Goal: Information Seeking & Learning: Learn about a topic

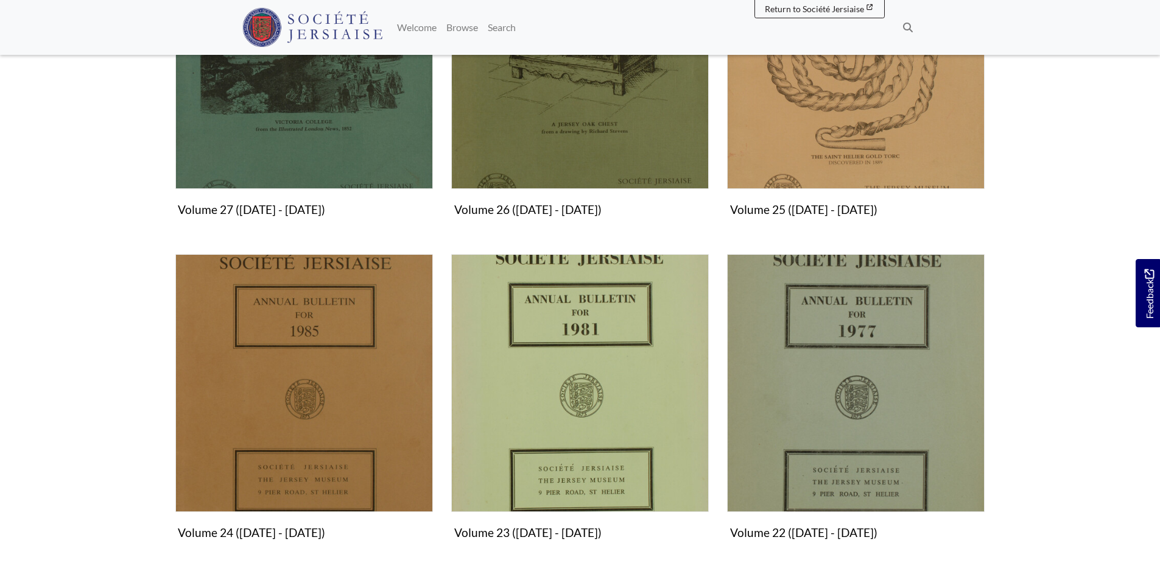
scroll to position [1340, 0]
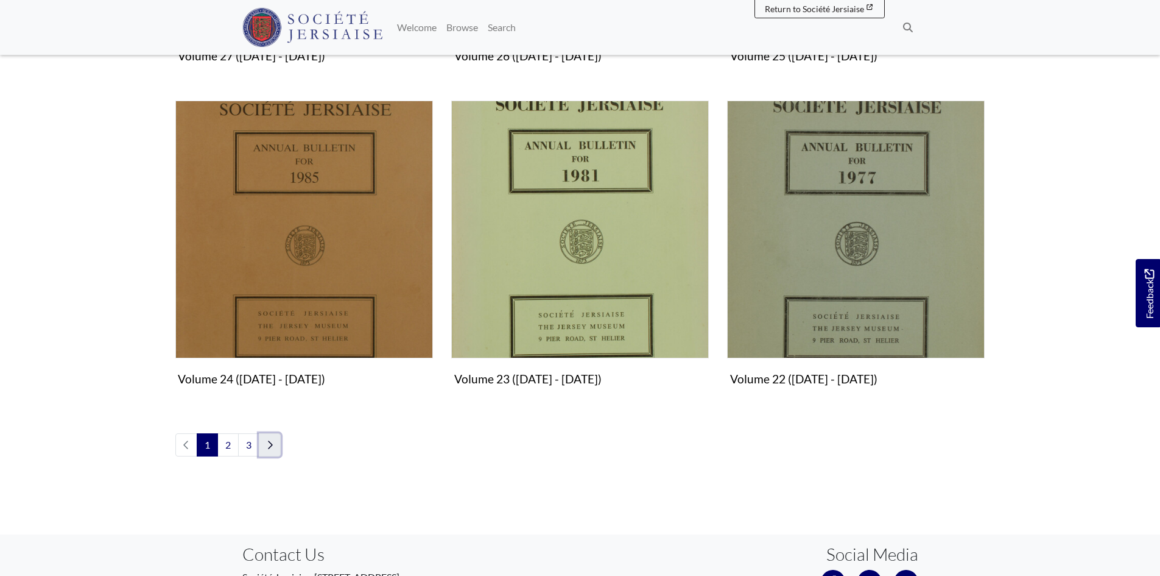
click at [272, 443] on icon "Next page" at bounding box center [270, 445] width 6 height 10
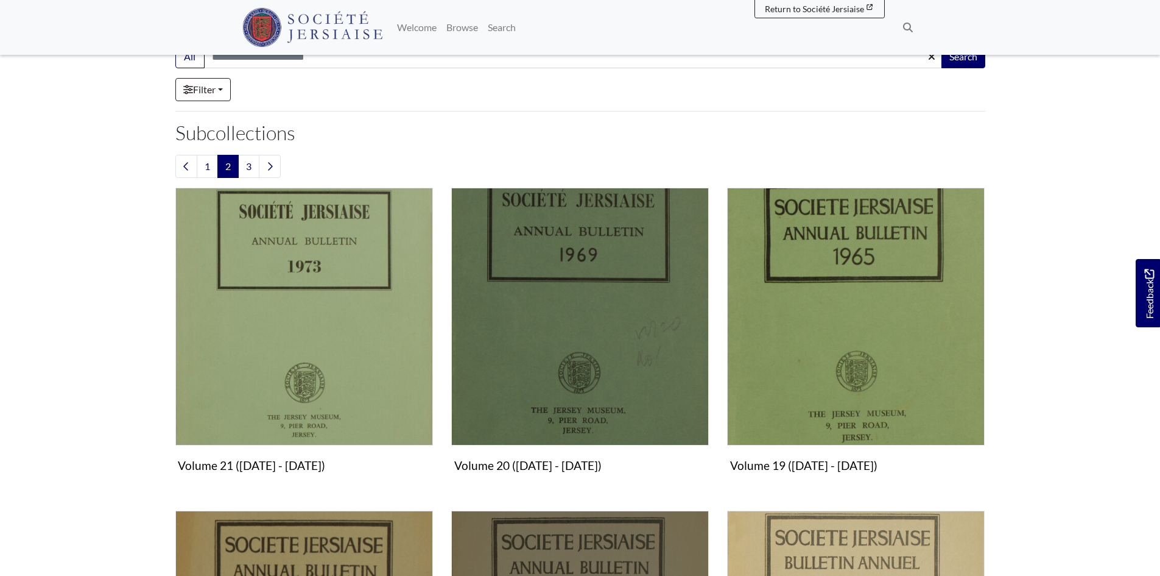
scroll to position [61, 0]
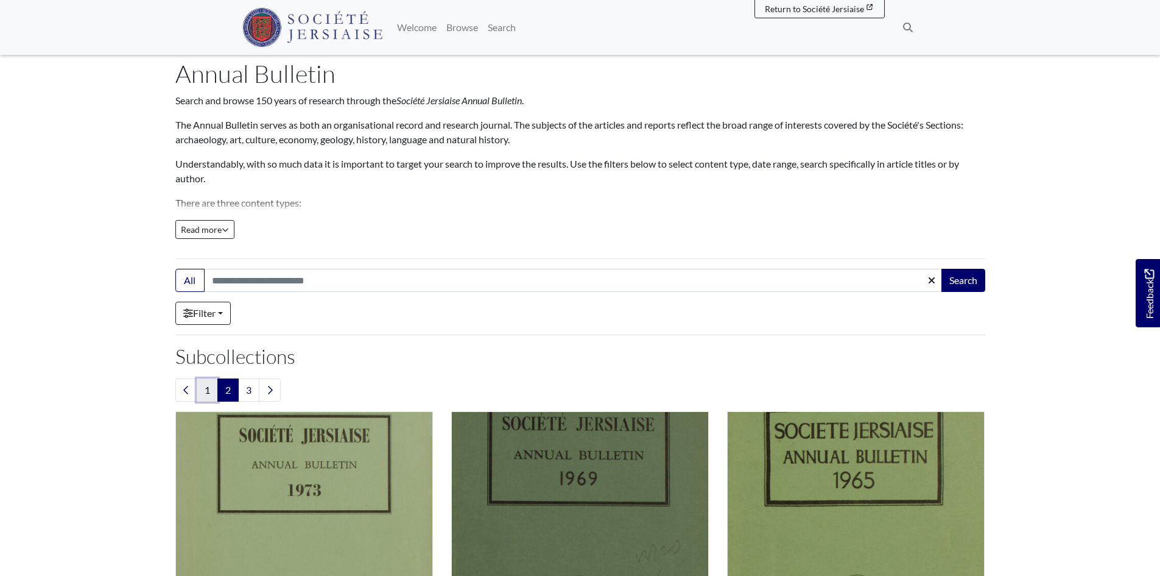
click at [203, 392] on link "1" at bounding box center [207, 389] width 21 height 23
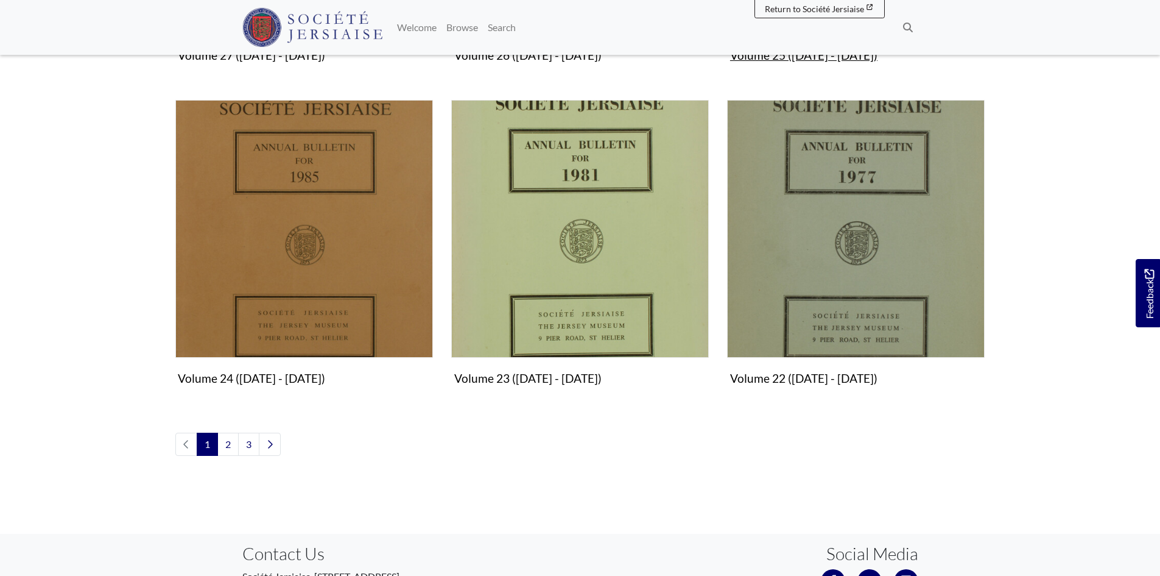
scroll to position [1340, 0]
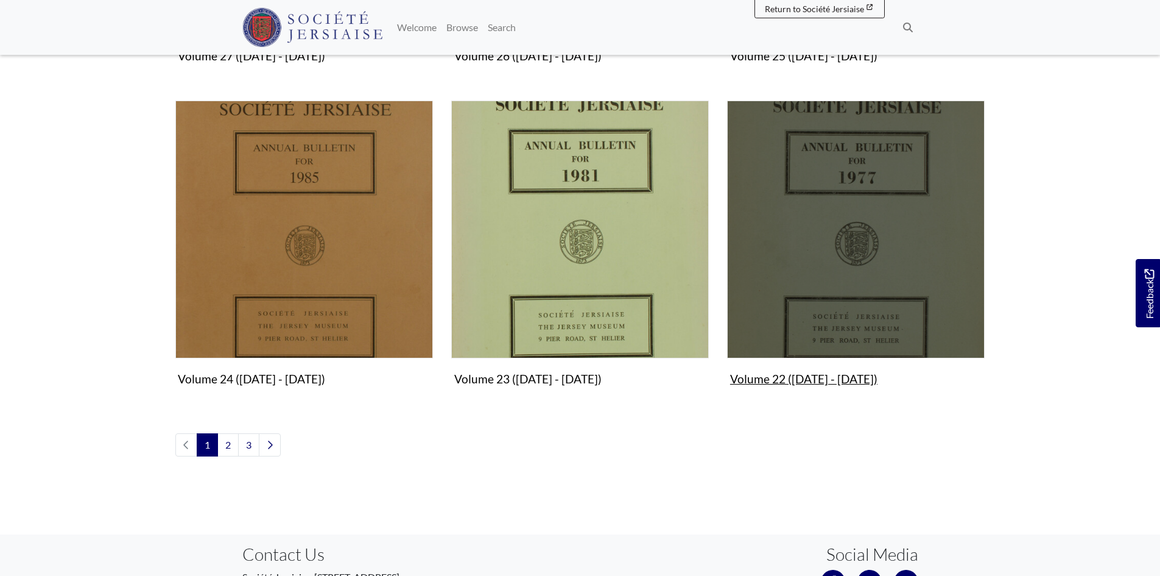
click at [827, 218] on img "Subcollection" at bounding box center [856, 230] width 258 height 258
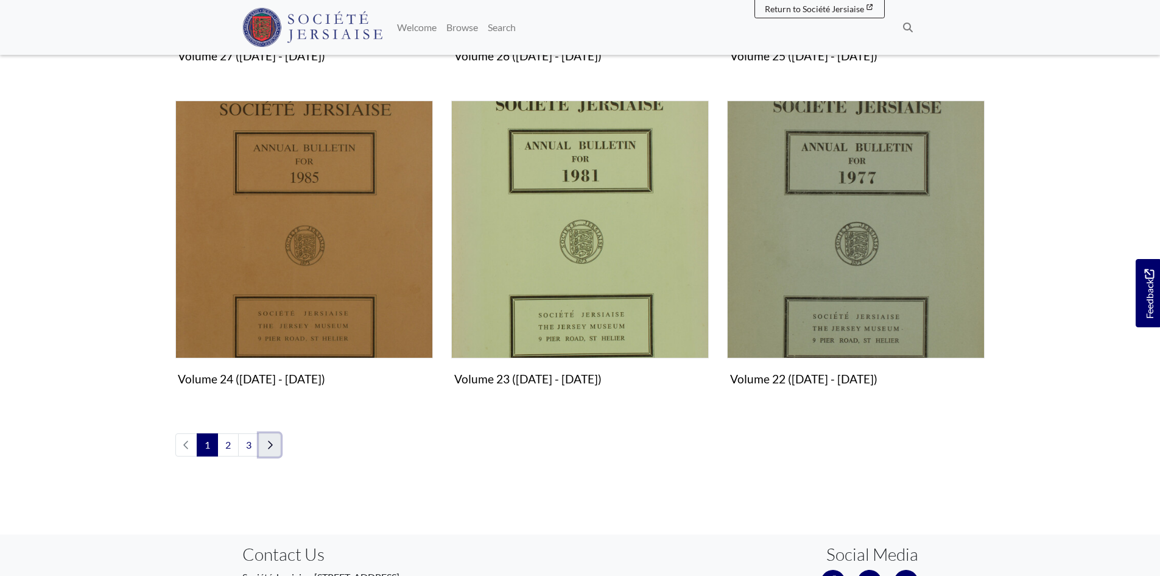
click at [271, 444] on icon "Next page" at bounding box center [270, 445] width 6 height 10
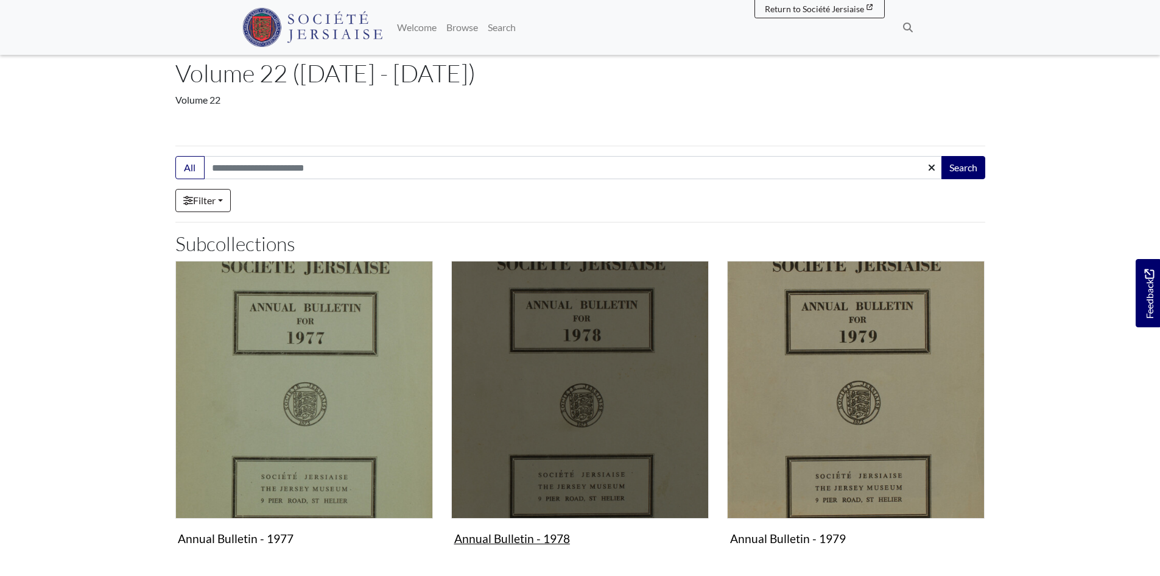
scroll to position [305, 0]
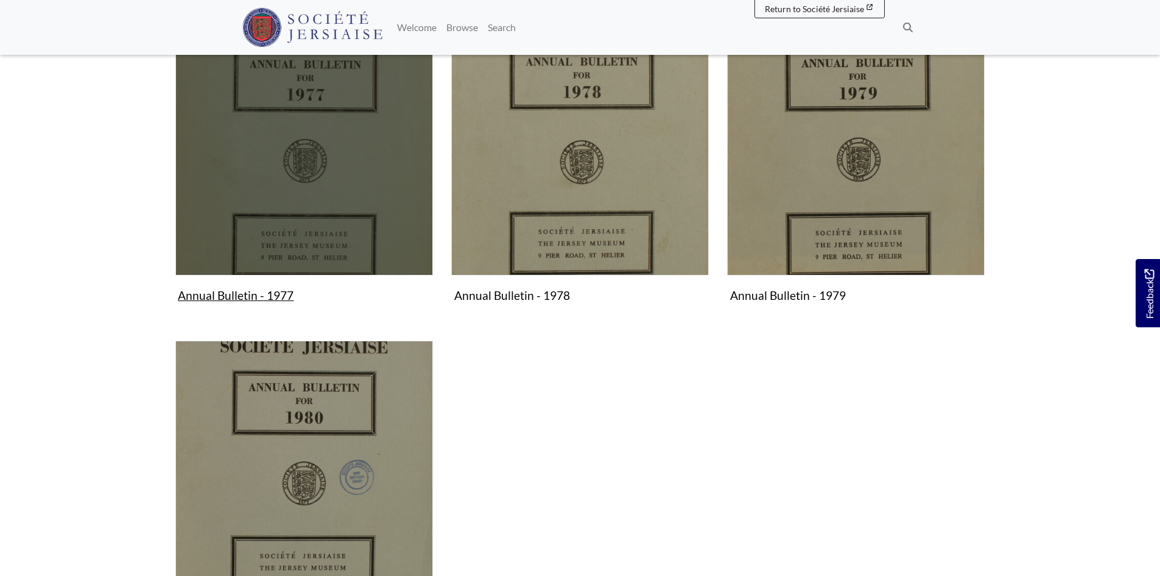
click at [328, 238] on img "Subcollection" at bounding box center [304, 147] width 258 height 258
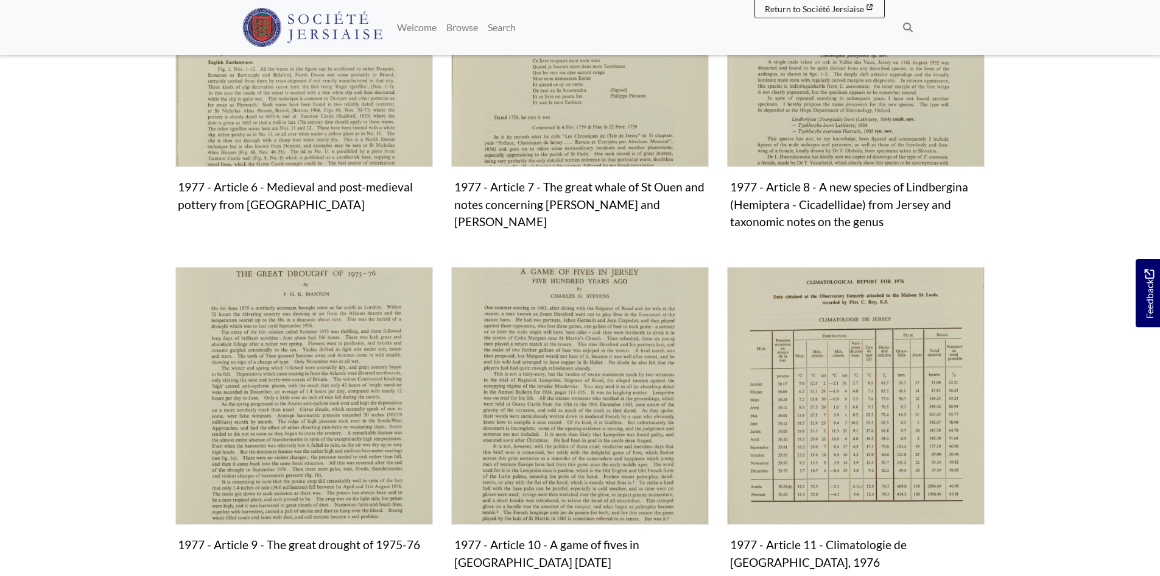
scroll to position [1279, 0]
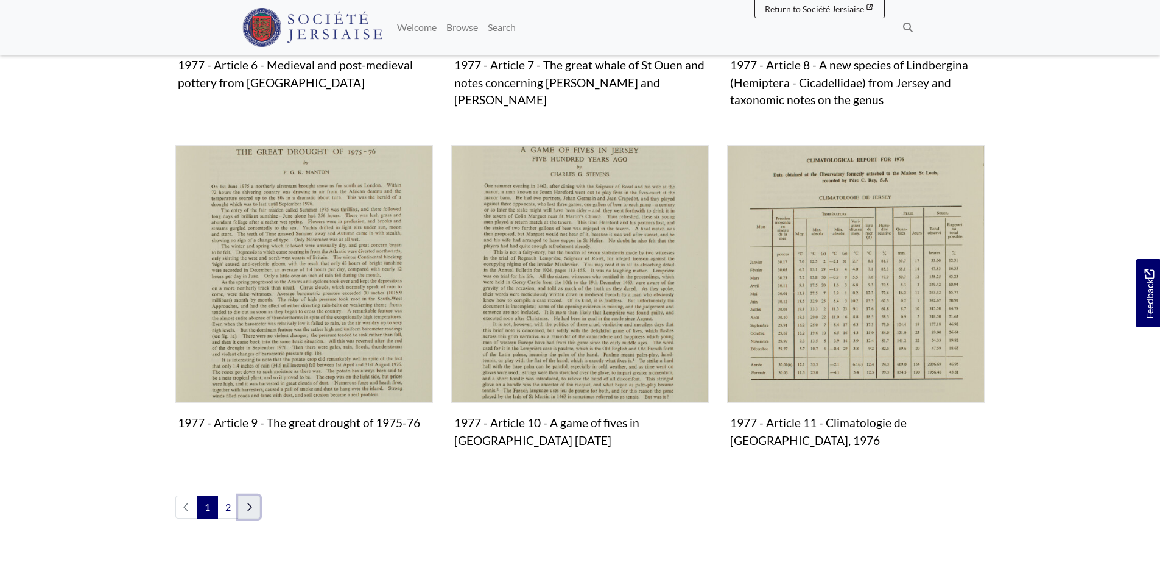
click at [248, 502] on icon "Next page" at bounding box center [249, 507] width 6 height 10
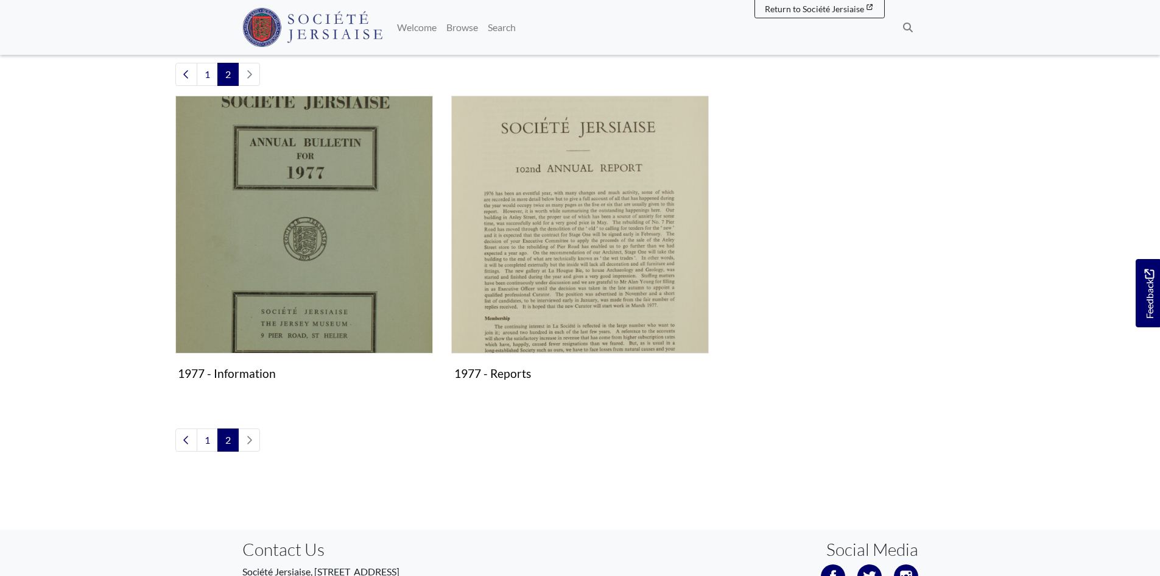
scroll to position [305, 0]
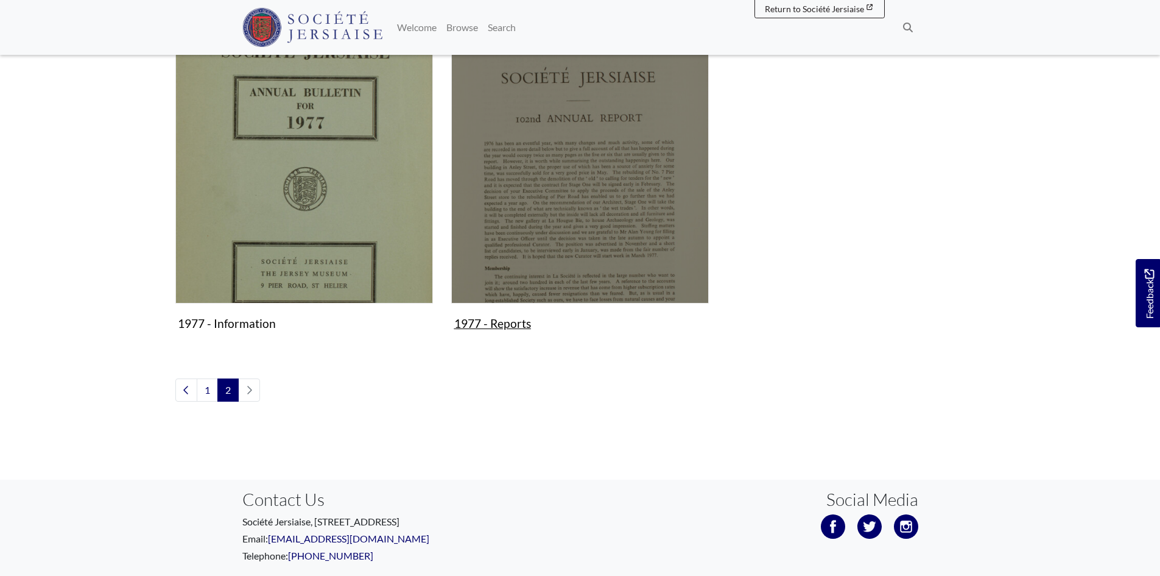
click at [564, 266] on img "Subcollection" at bounding box center [580, 175] width 258 height 258
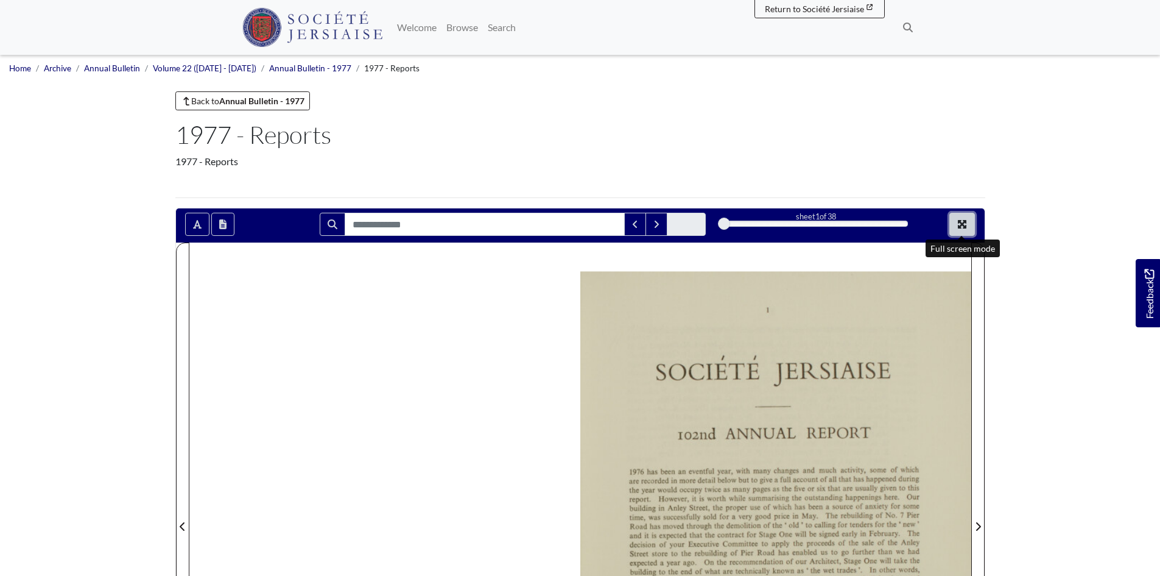
click at [961, 220] on icon "Full screen mode" at bounding box center [963, 224] width 10 height 10
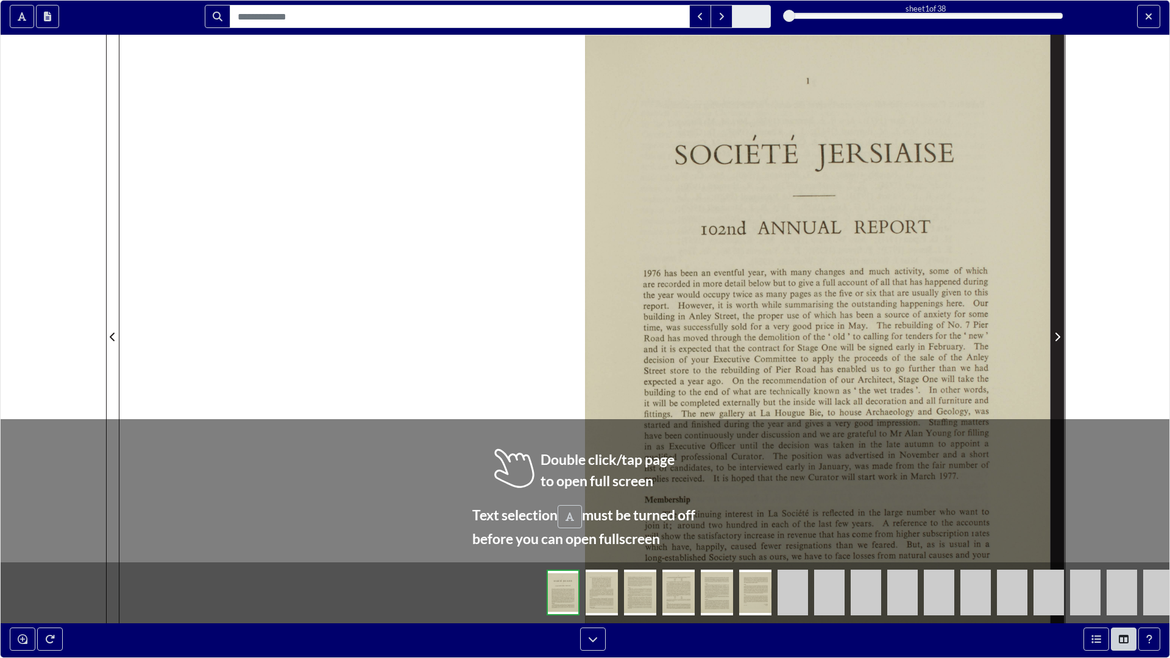
click at [1061, 332] on span "Next Page" at bounding box center [1057, 337] width 12 height 15
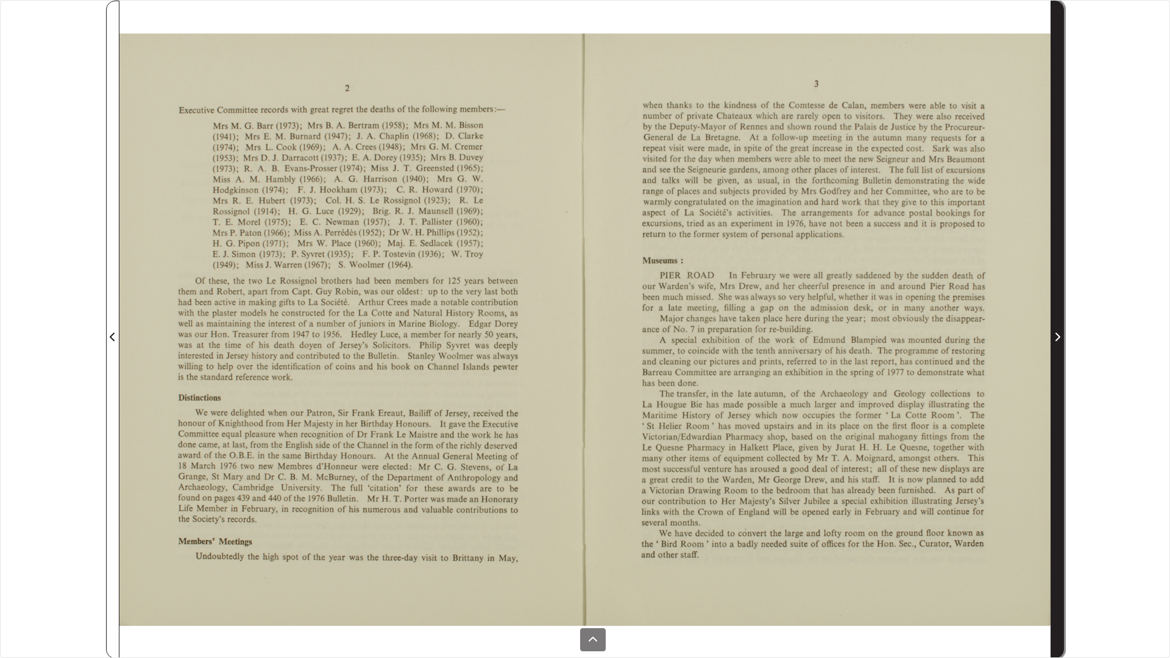
click at [1061, 332] on span "Next Page" at bounding box center [1057, 337] width 12 height 15
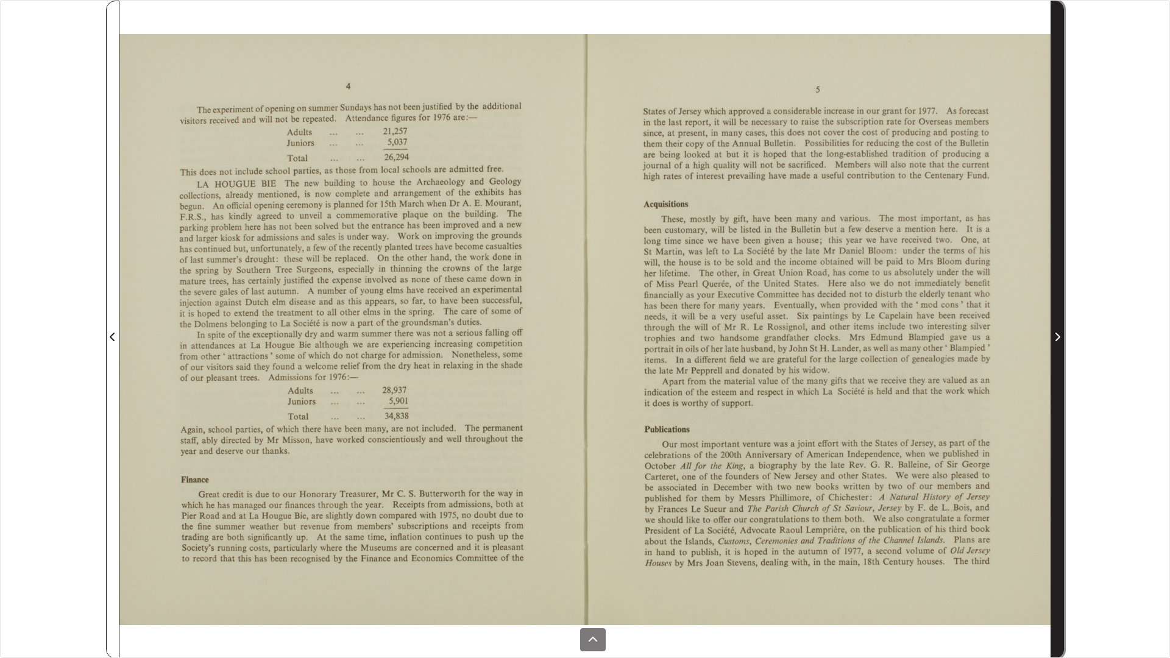
click at [1061, 332] on span "Next Page" at bounding box center [1057, 337] width 12 height 15
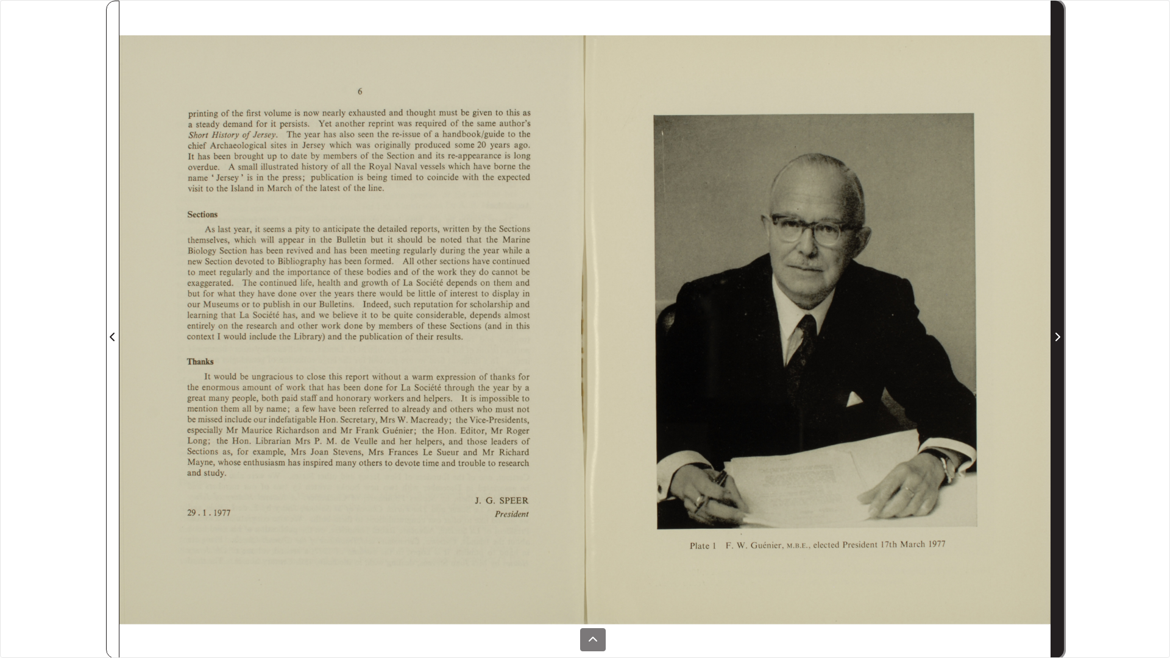
click at [1061, 332] on span "Next Page" at bounding box center [1057, 337] width 12 height 15
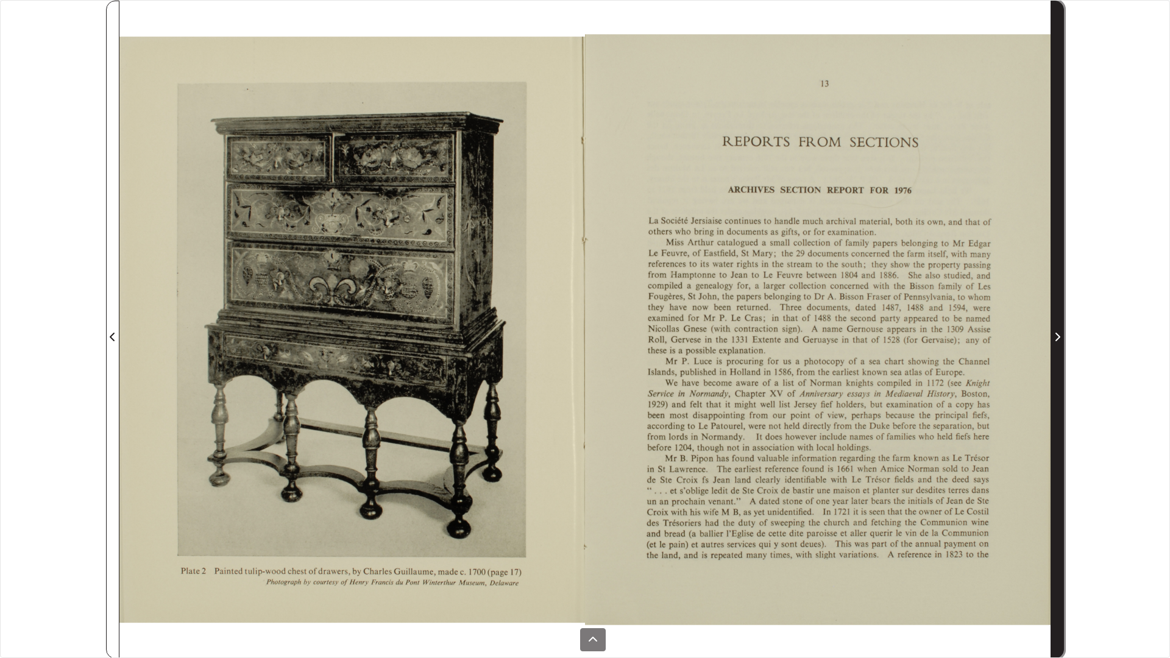
click at [1061, 332] on span "Next Page" at bounding box center [1057, 337] width 12 height 15
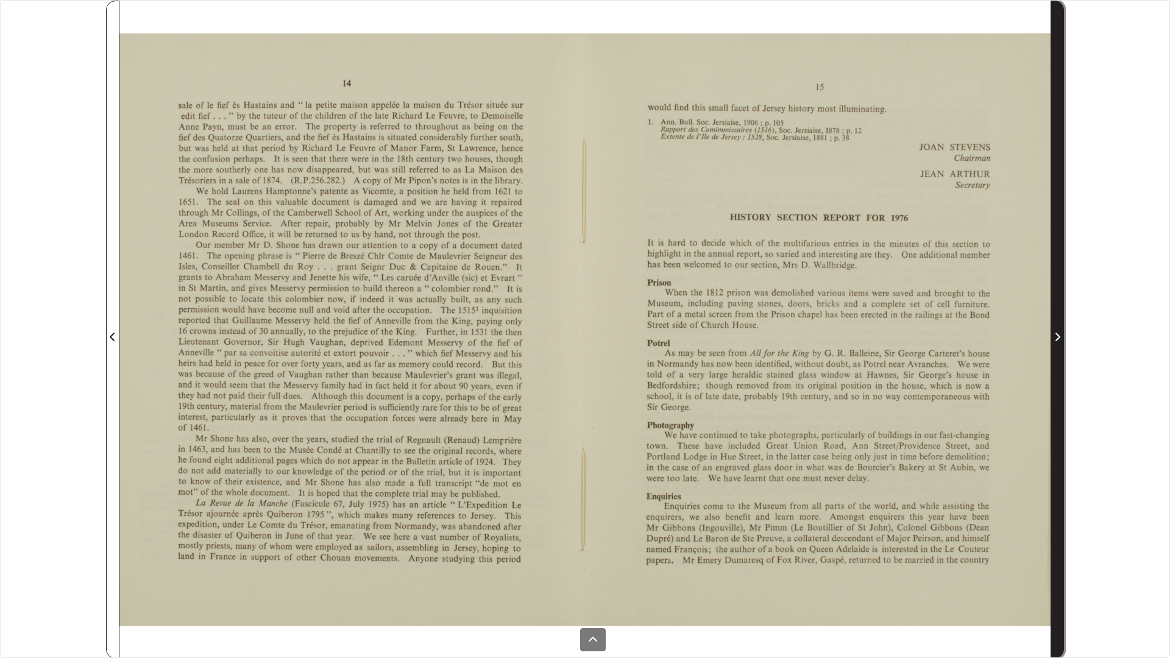
click at [1061, 332] on span "Next Page" at bounding box center [1057, 337] width 12 height 15
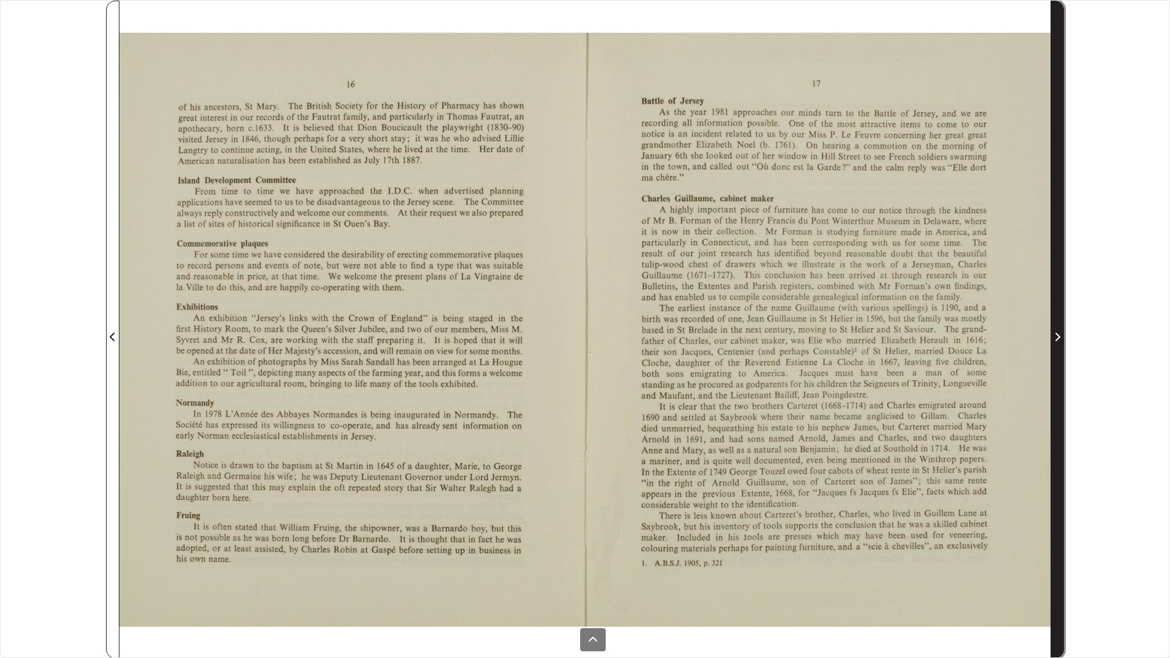
click at [1061, 332] on span "Next Page" at bounding box center [1057, 337] width 12 height 15
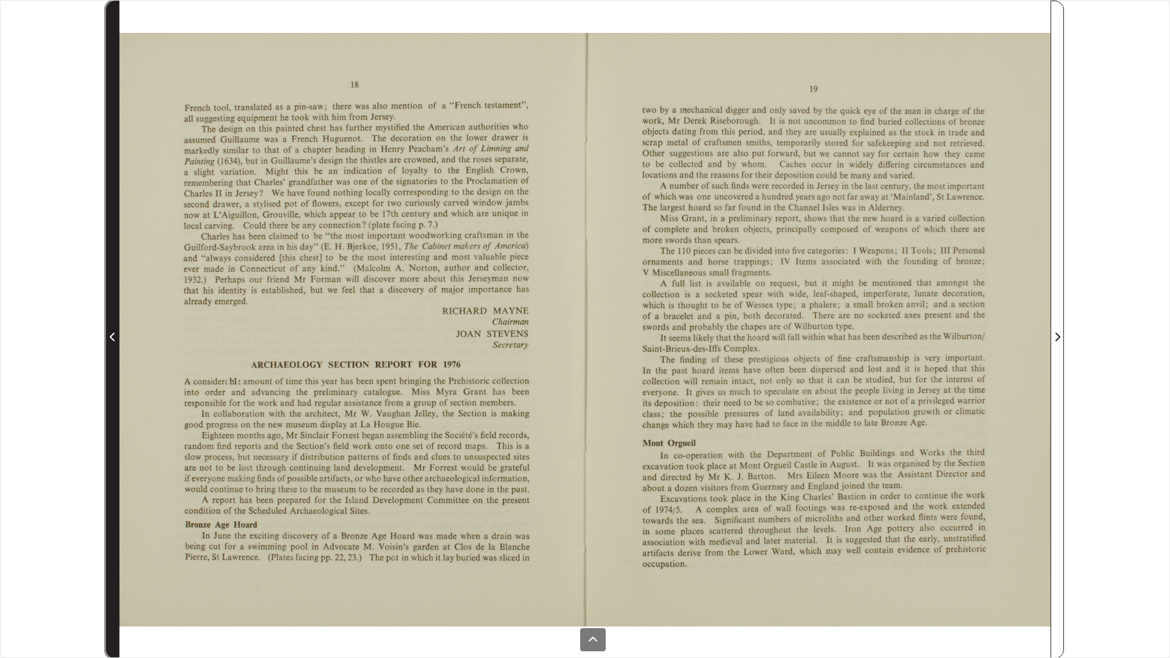
click at [107, 302] on span "Previous Page" at bounding box center [113, 329] width 12 height 657
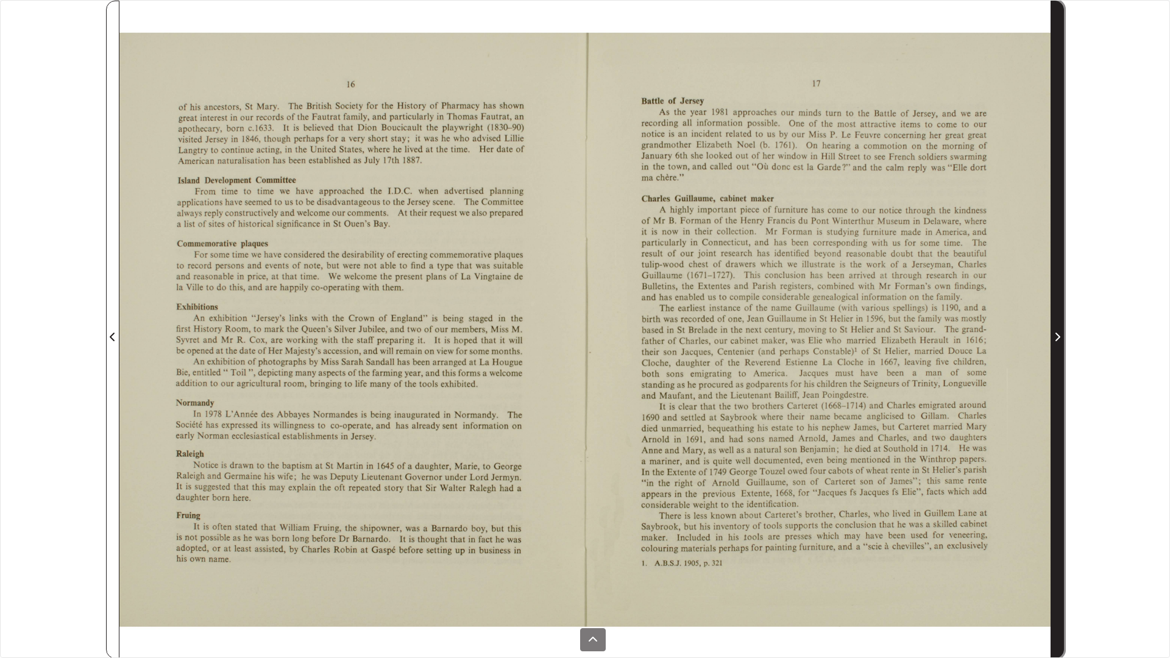
click at [1060, 300] on span "Next Page" at bounding box center [1057, 329] width 12 height 657
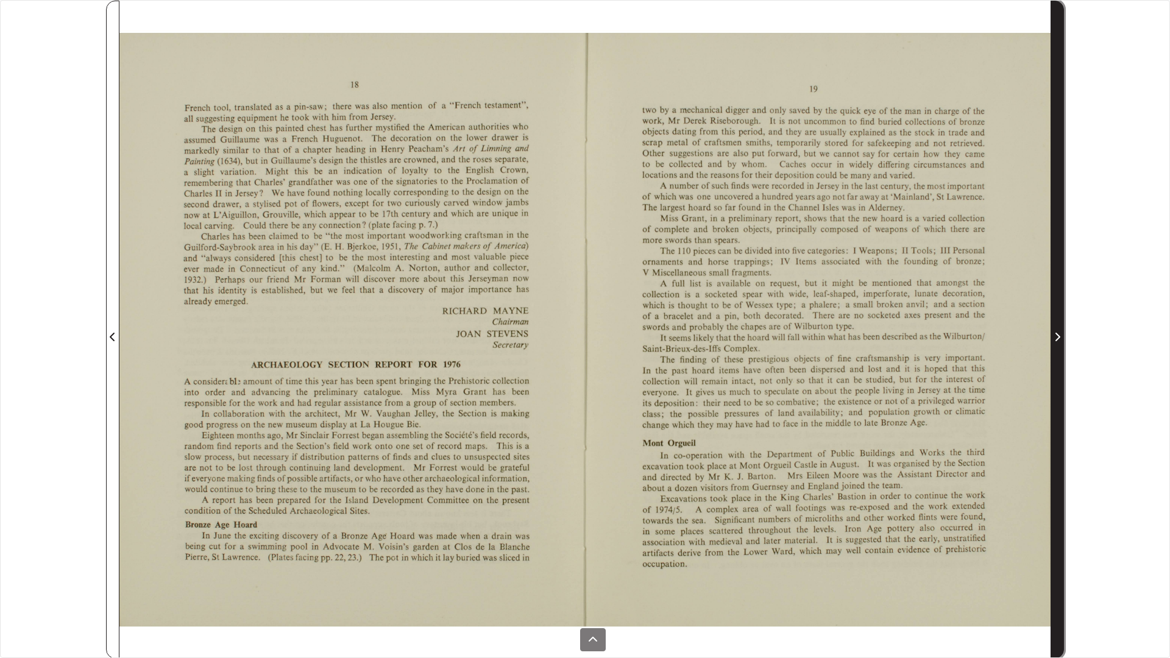
click at [1060, 300] on span "Next Page" at bounding box center [1057, 329] width 12 height 657
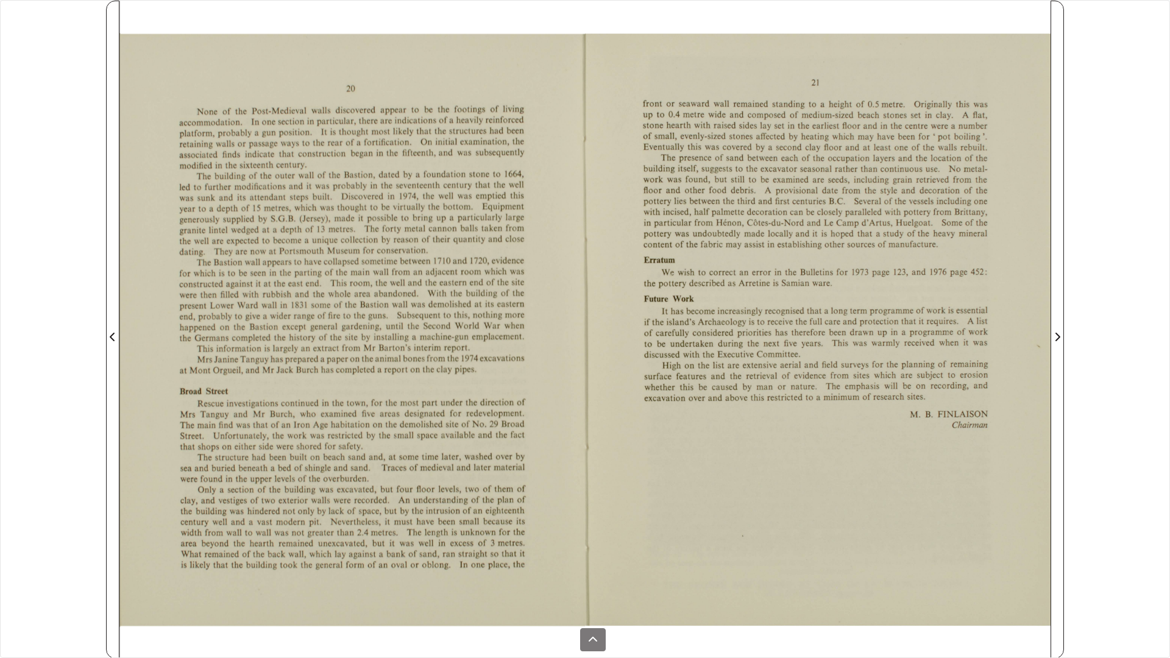
click at [663, 122] on div at bounding box center [817, 330] width 465 height 658
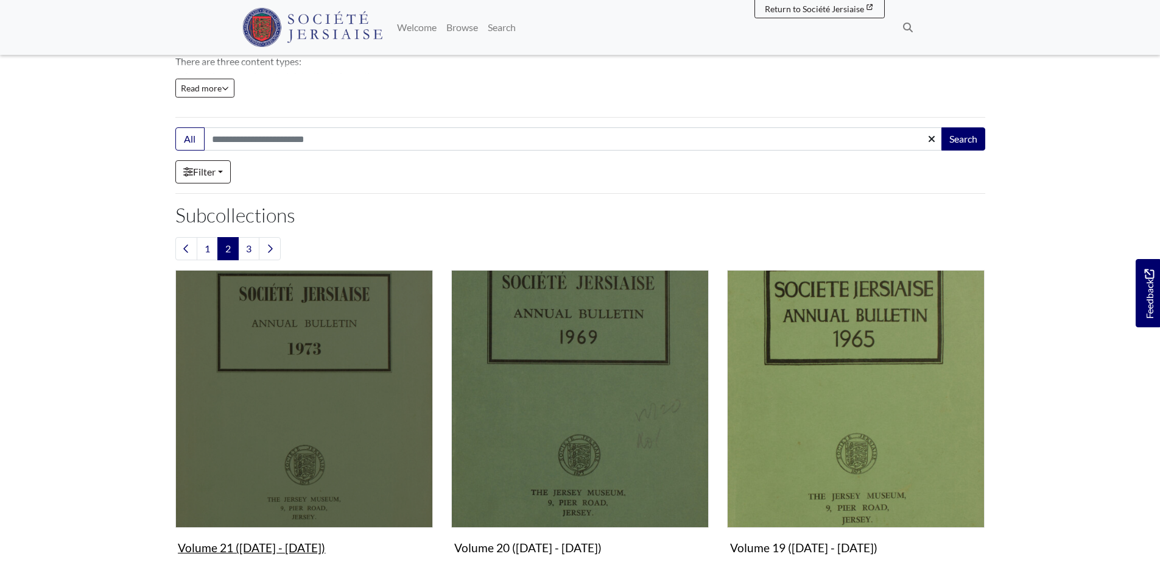
scroll to position [244, 0]
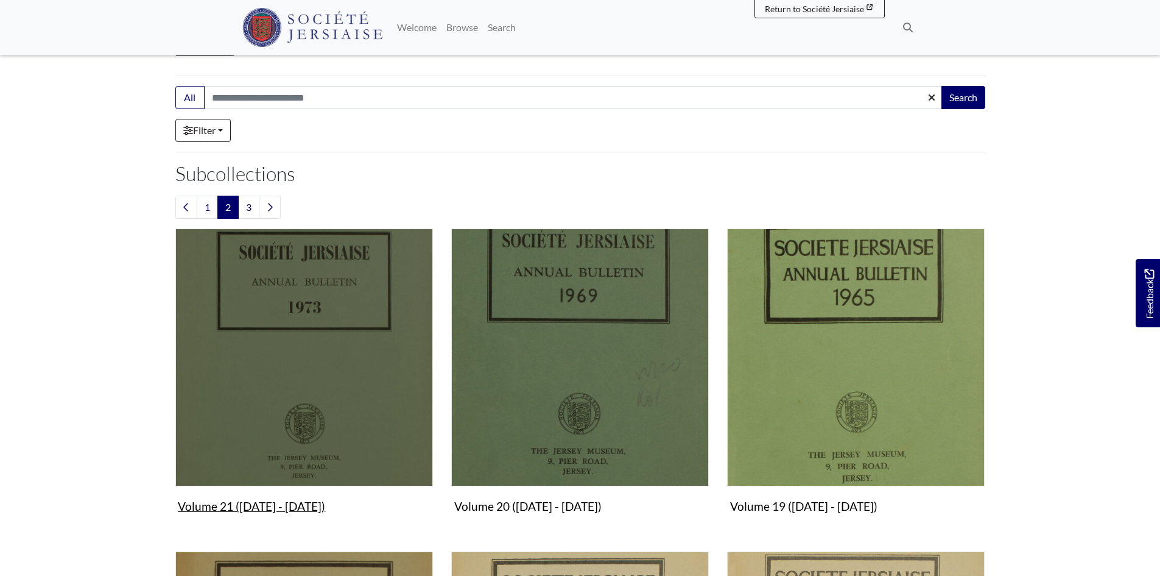
click at [300, 404] on img "Subcollection" at bounding box center [304, 357] width 258 height 258
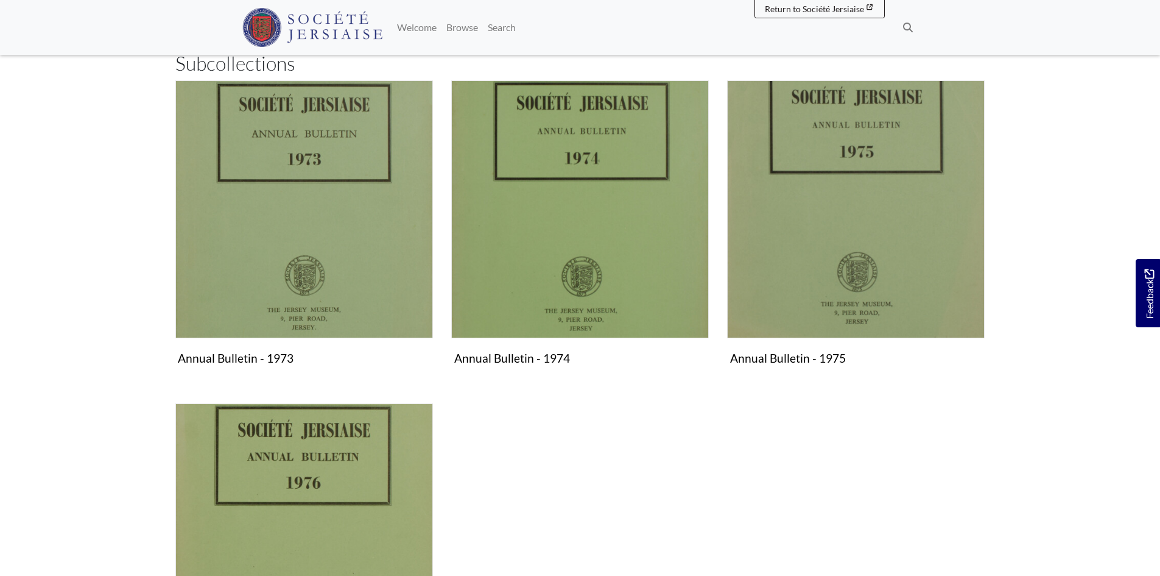
scroll to position [244, 0]
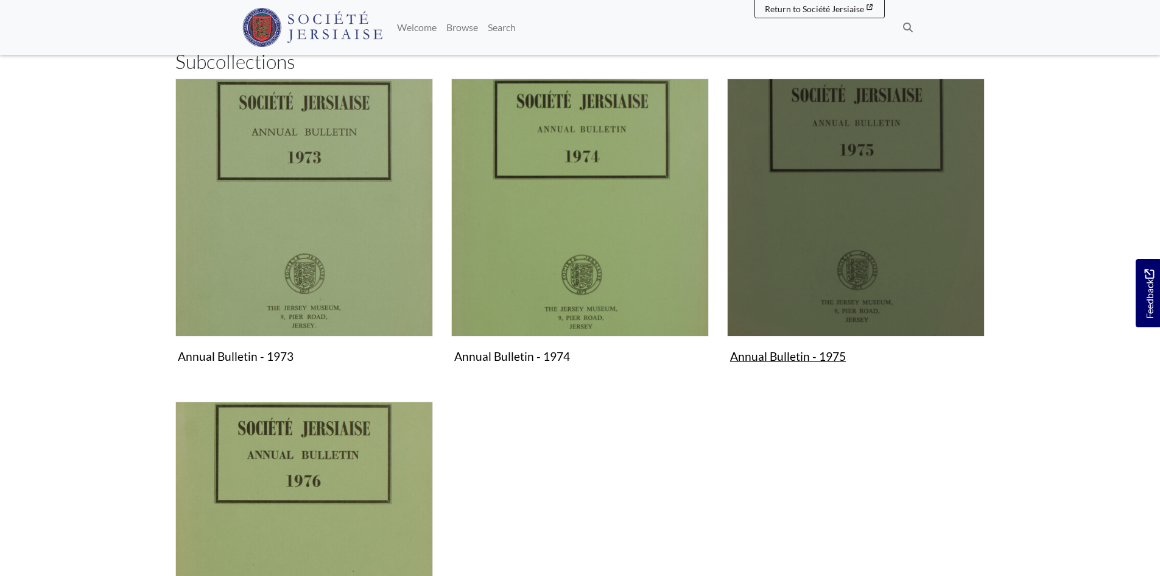
click at [796, 277] on img "Subcollection" at bounding box center [856, 208] width 258 height 258
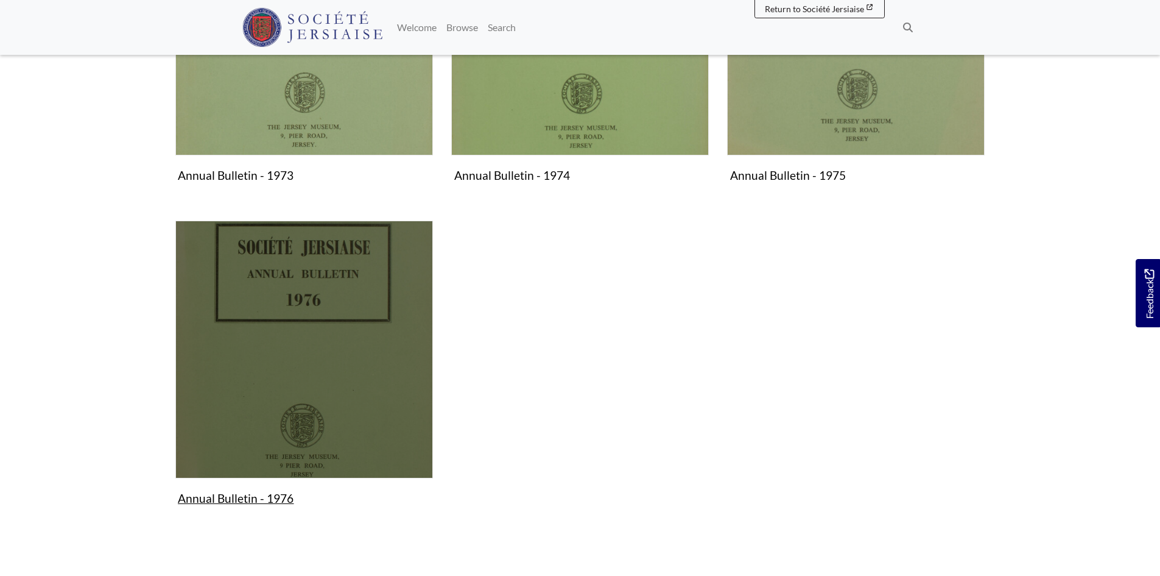
scroll to position [426, 0]
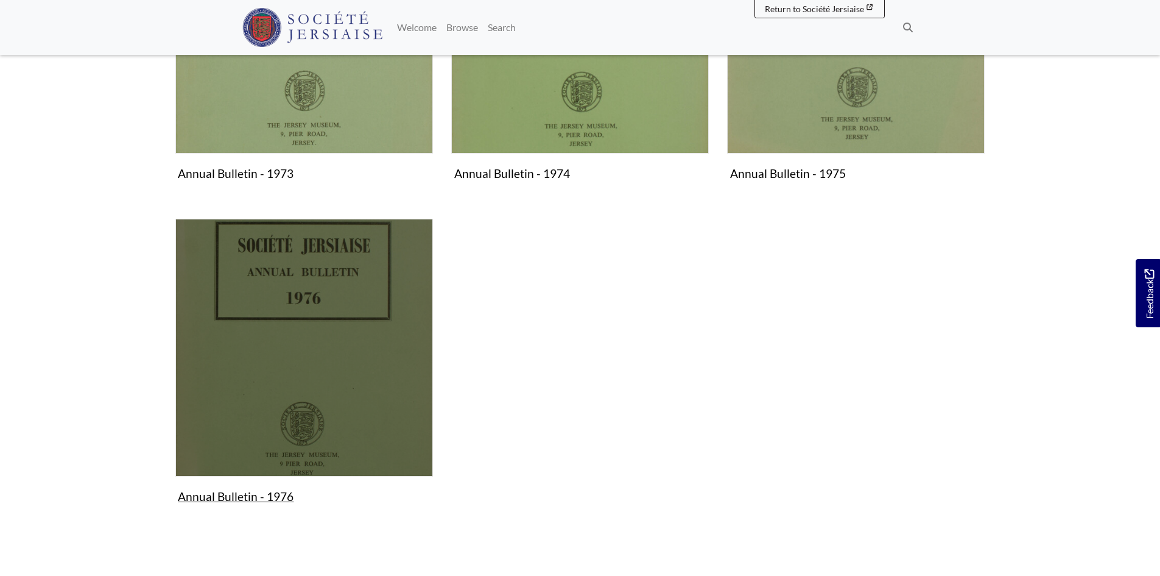
click at [360, 390] on img "Subcollection" at bounding box center [304, 348] width 258 height 258
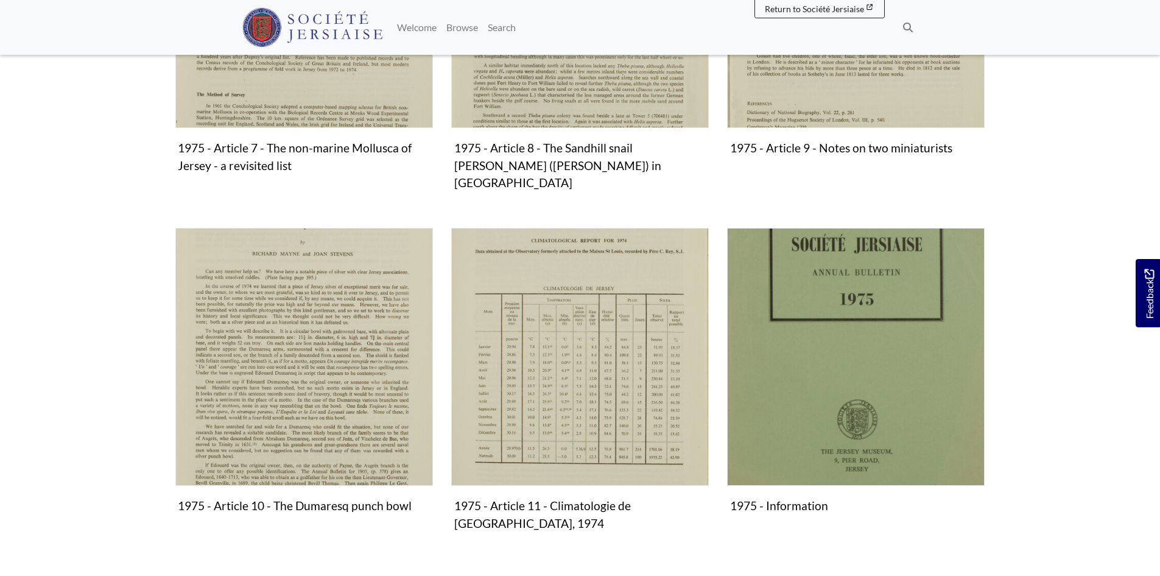
scroll to position [1218, 0]
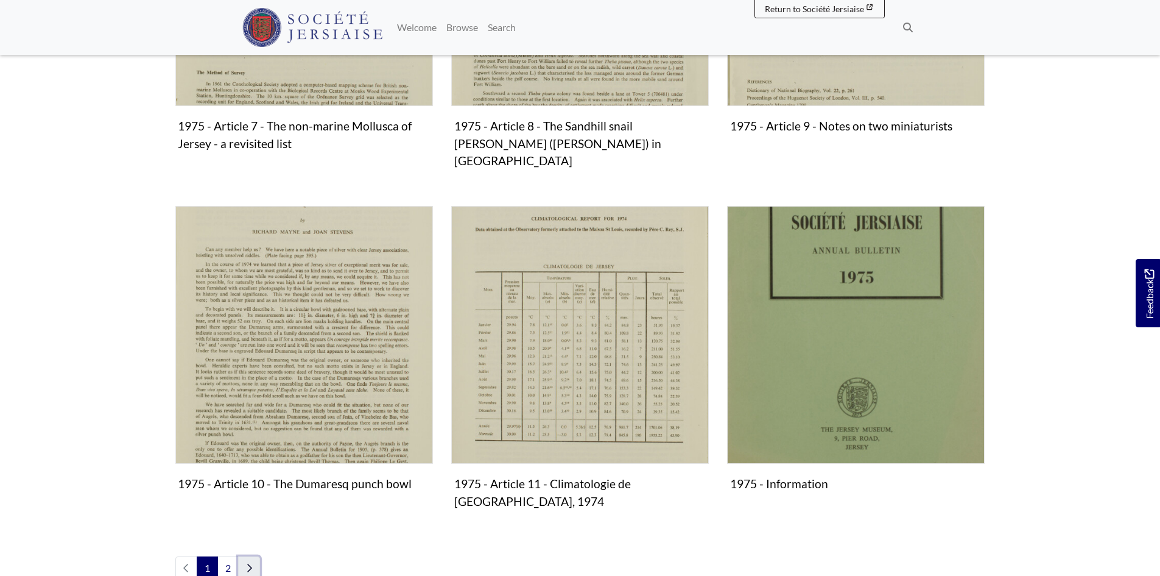
click at [253, 556] on link "Next page" at bounding box center [249, 567] width 22 height 23
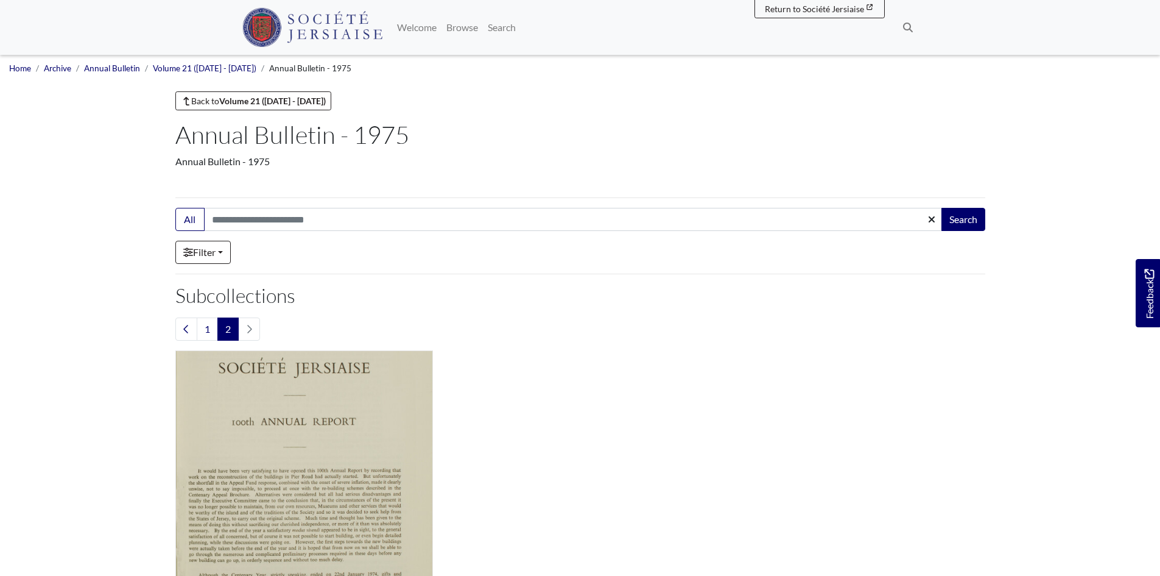
scroll to position [244, 0]
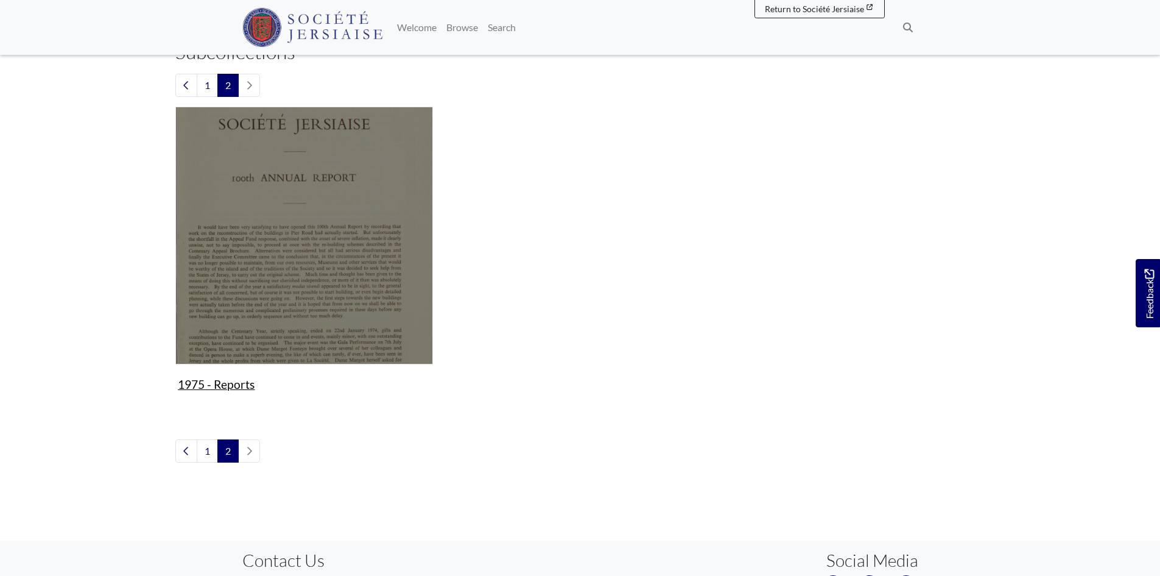
click at [269, 342] on img "Subcollection" at bounding box center [304, 236] width 258 height 258
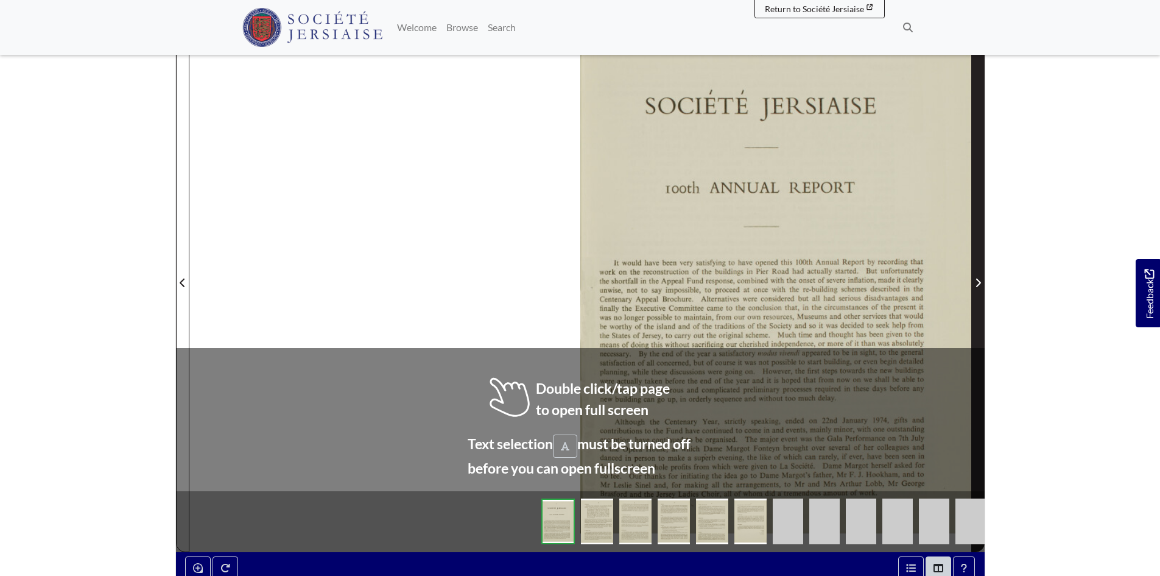
scroll to position [61, 0]
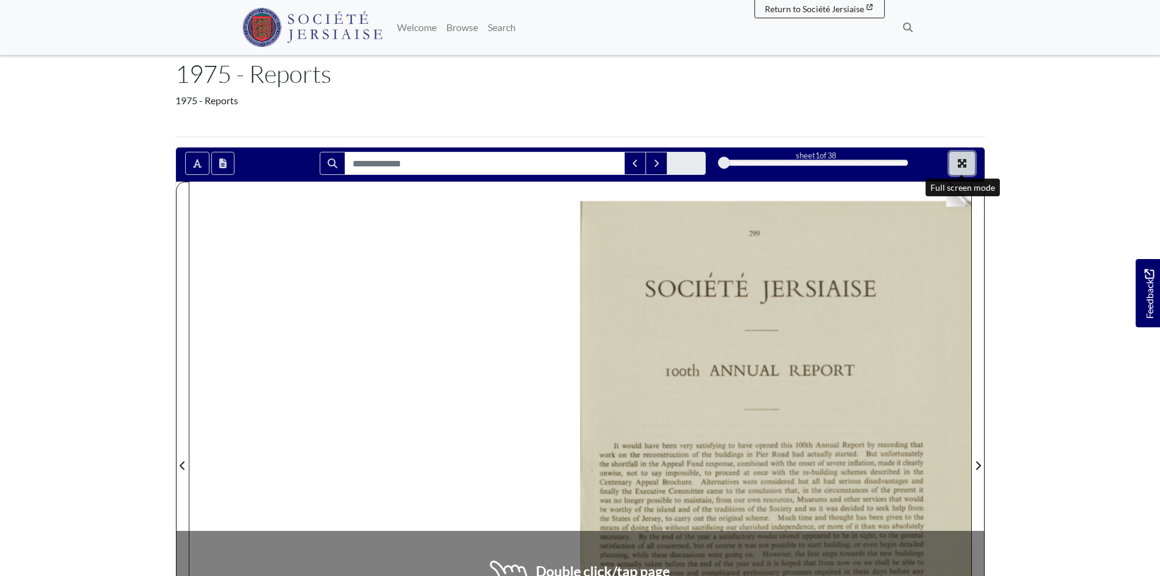
click at [966, 157] on button "Full screen mode" at bounding box center [963, 163] width 26 height 23
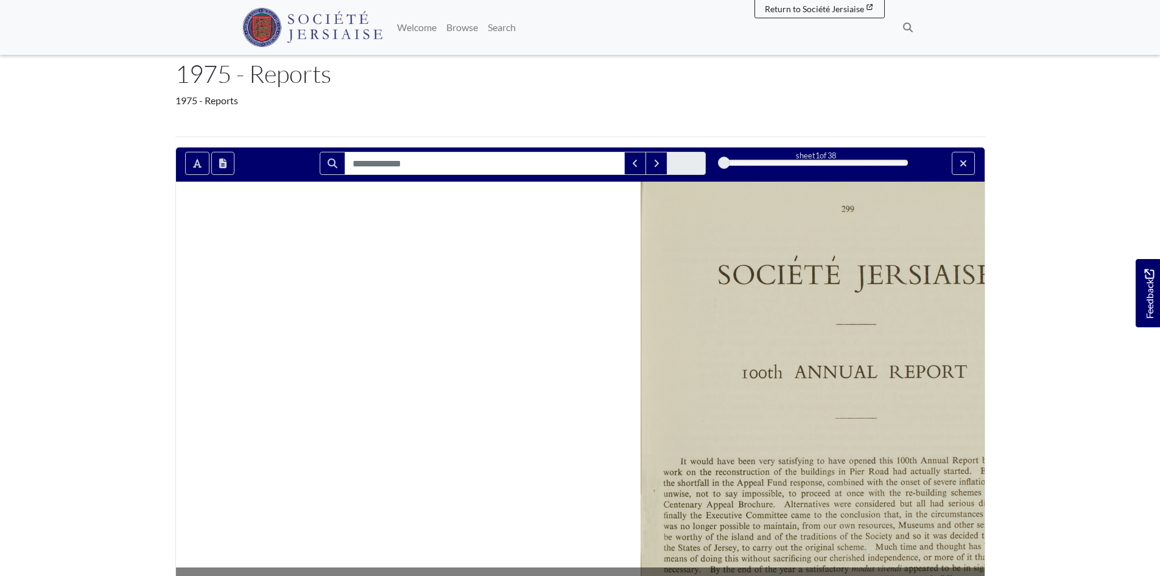
scroll to position [0, 0]
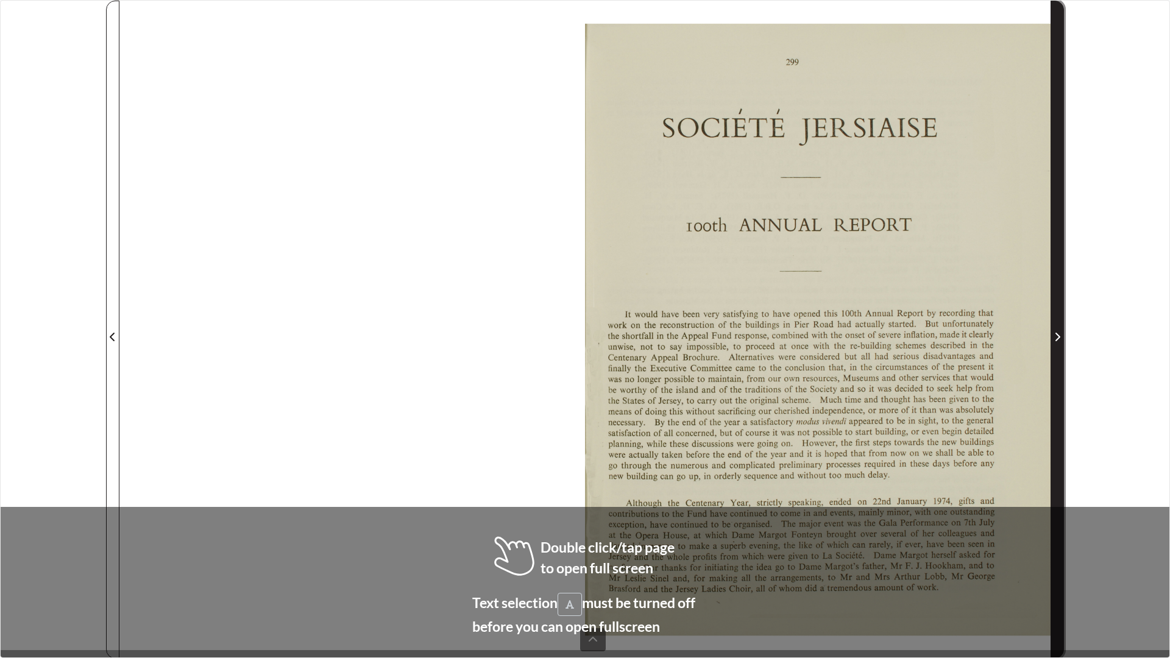
click at [1063, 317] on button "Next Page" at bounding box center [1056, 330] width 13 height 658
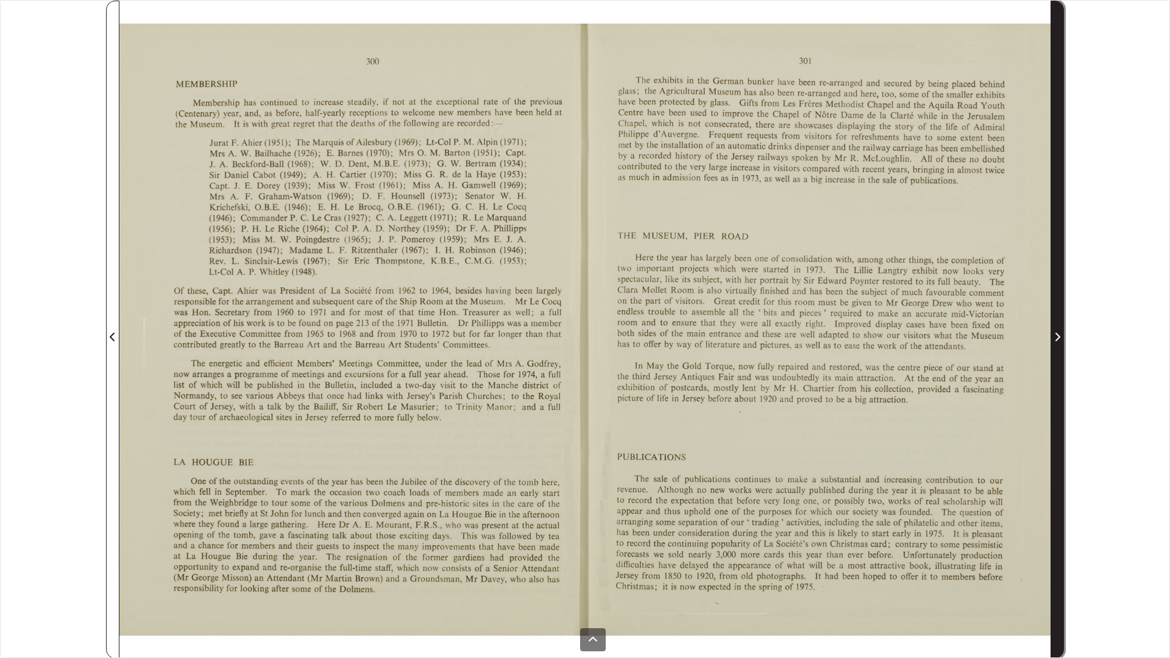
click at [1060, 317] on span "Next Page" at bounding box center [1057, 329] width 12 height 657
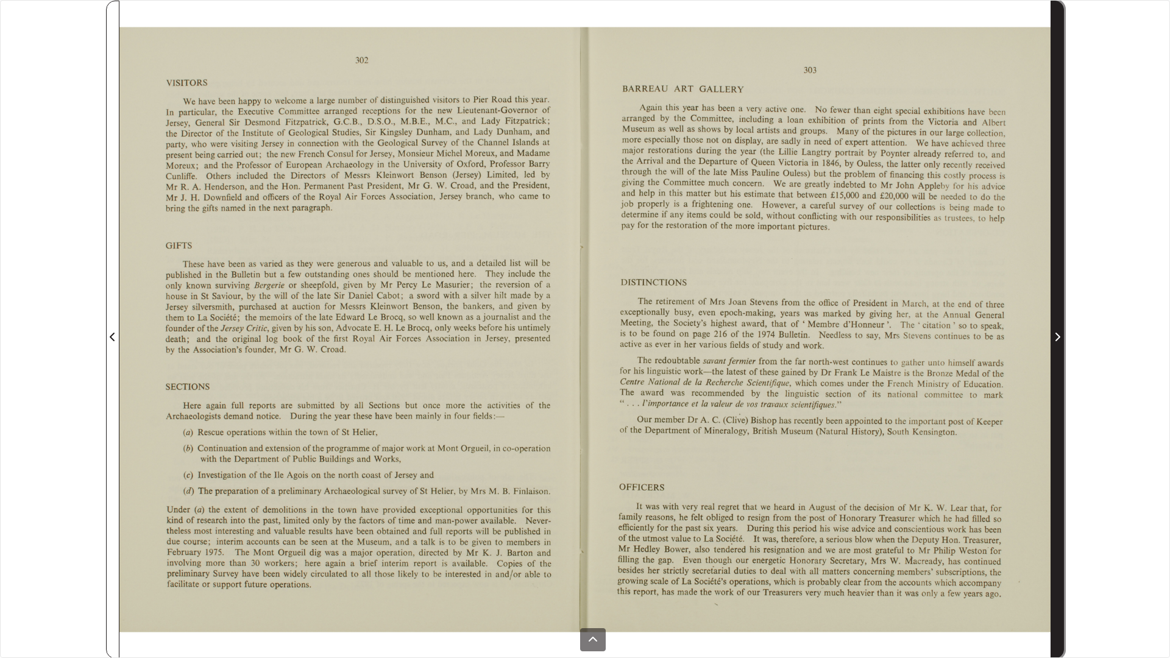
click at [1060, 317] on span "Next Page" at bounding box center [1057, 329] width 12 height 657
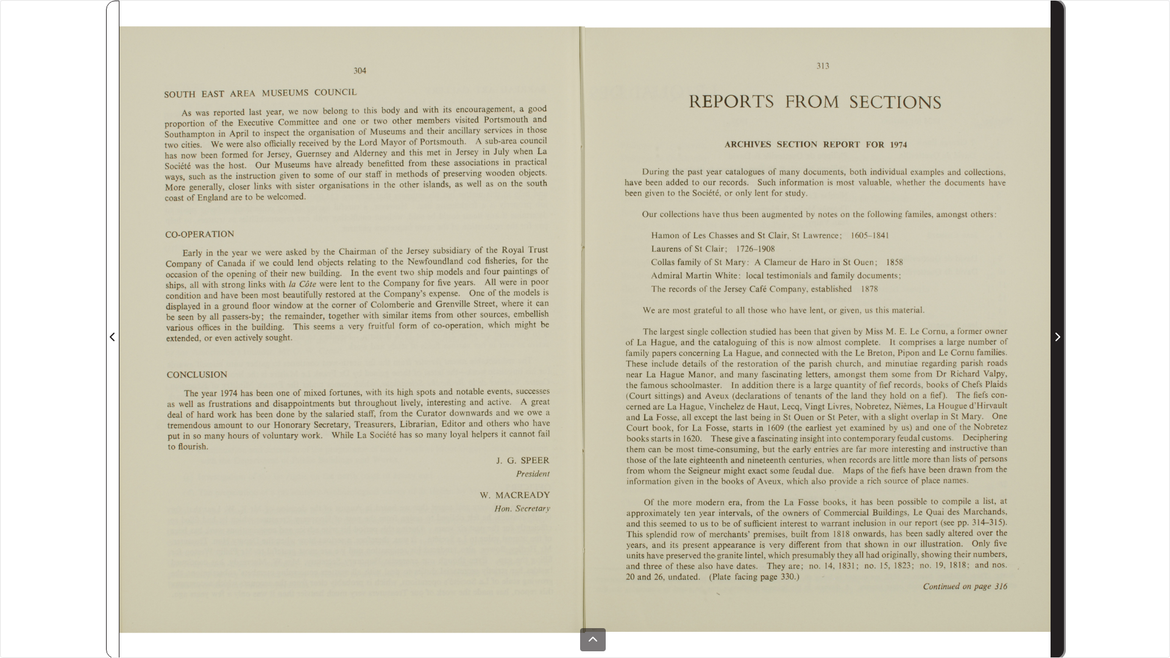
click at [1060, 317] on span "Next Page" at bounding box center [1057, 329] width 12 height 657
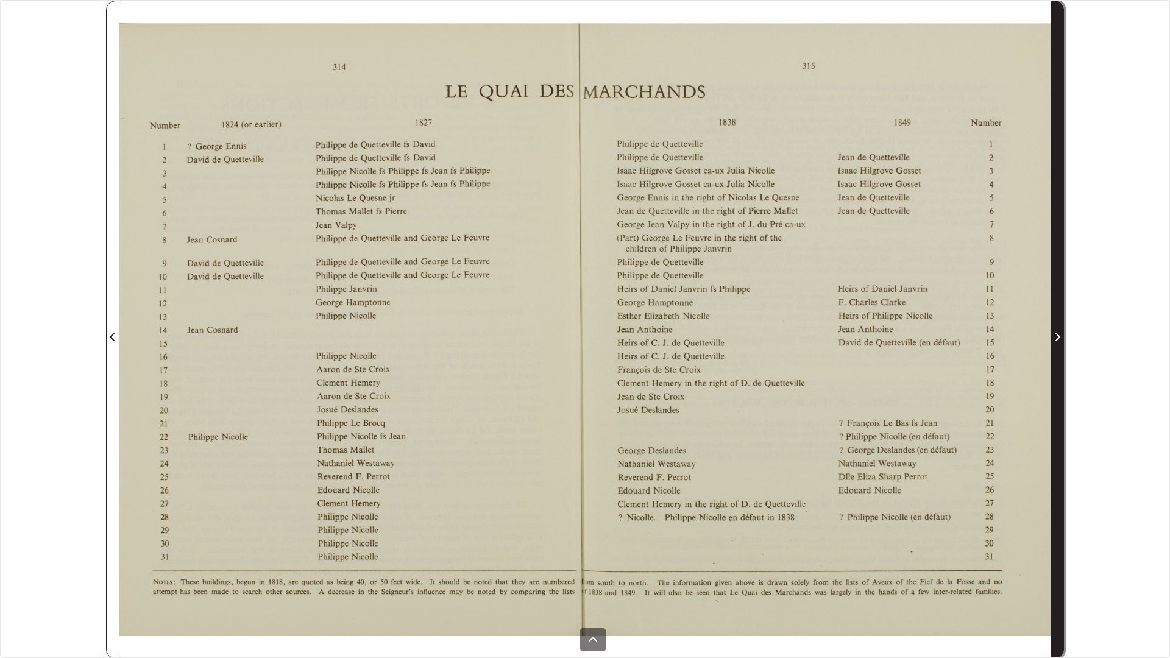
click at [1060, 317] on span "Next Page" at bounding box center [1057, 329] width 12 height 657
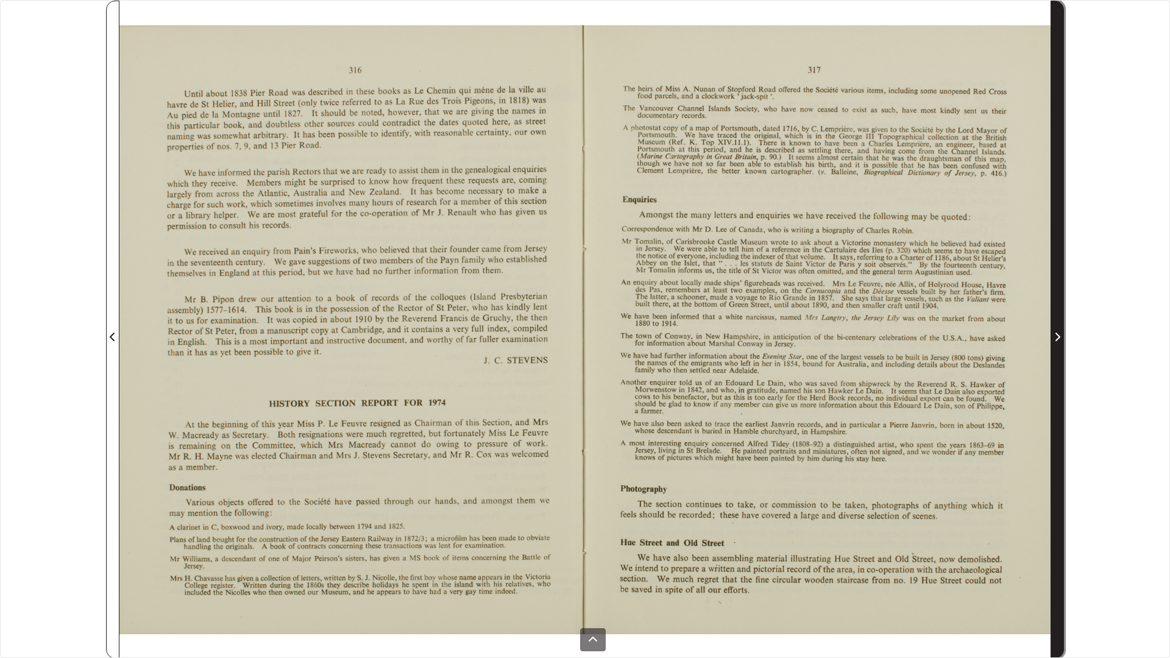
click at [1060, 317] on span "Next Page" at bounding box center [1057, 329] width 12 height 657
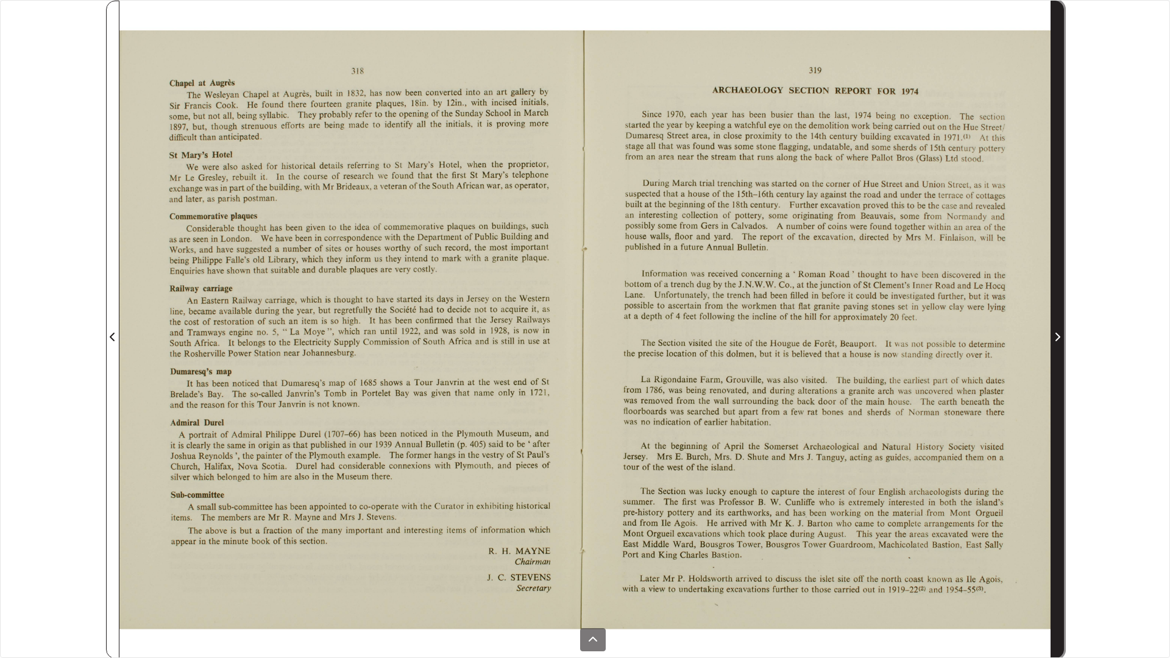
click at [1060, 317] on span "Next Page" at bounding box center [1057, 329] width 12 height 657
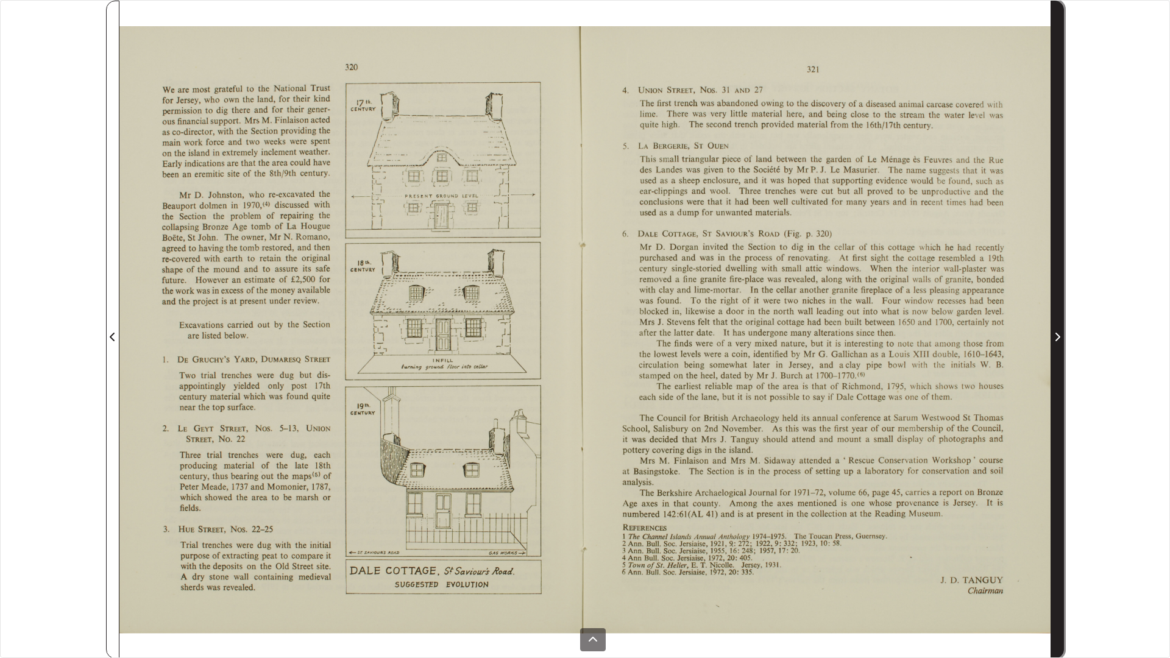
click at [1060, 317] on span "Next Page" at bounding box center [1057, 329] width 12 height 657
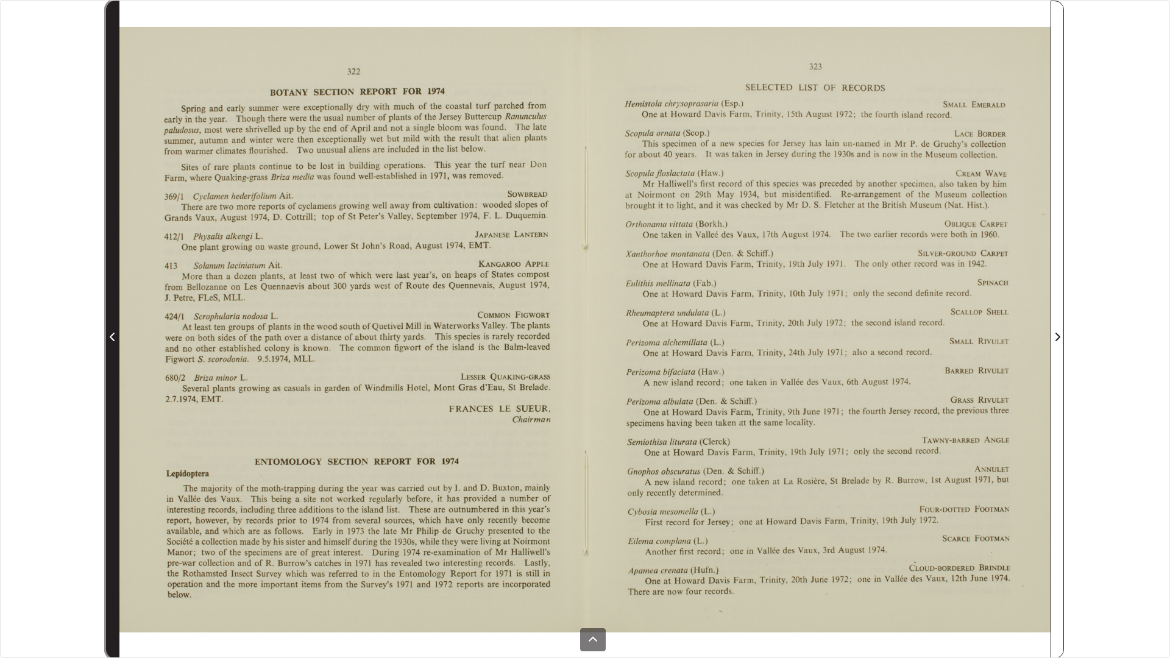
click at [115, 318] on span "Previous Page" at bounding box center [113, 329] width 12 height 657
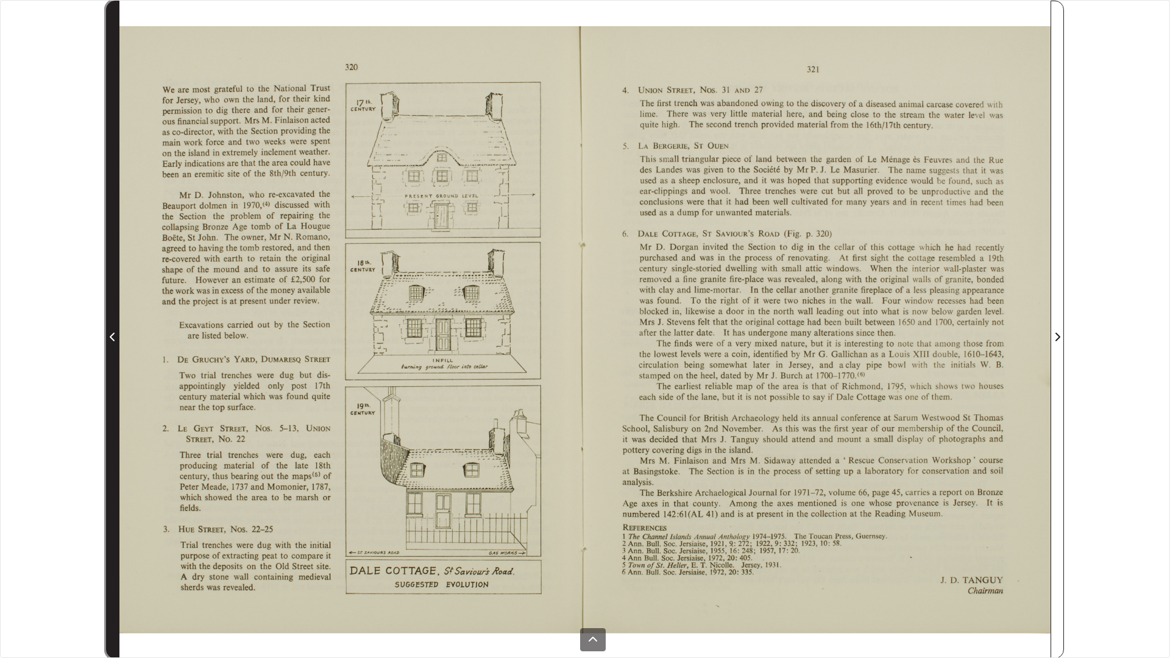
click at [115, 318] on span "Previous Page" at bounding box center [113, 329] width 12 height 657
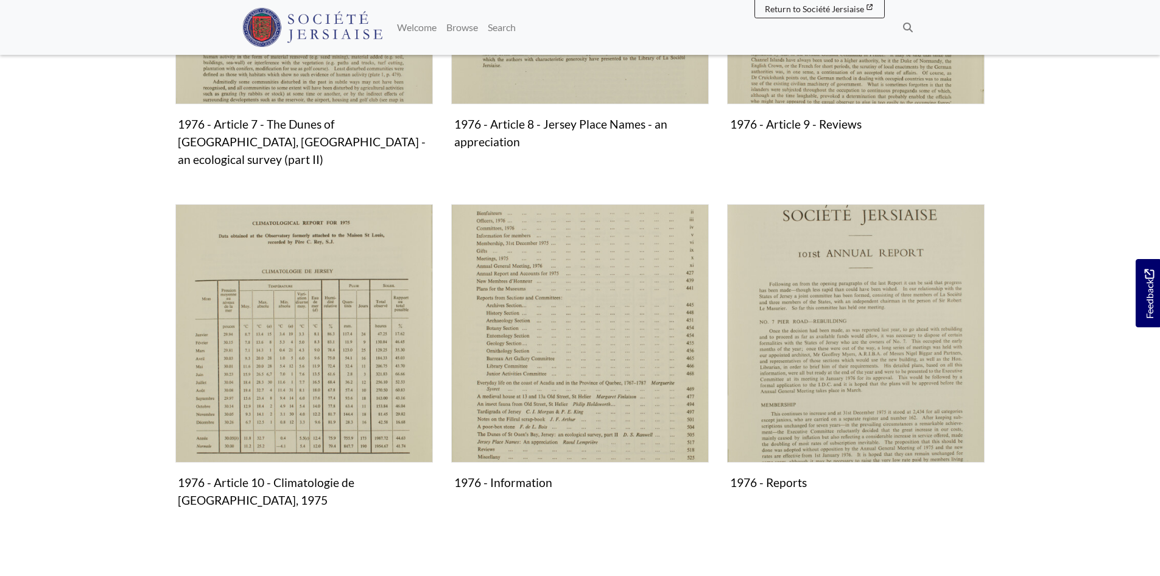
scroll to position [1157, 0]
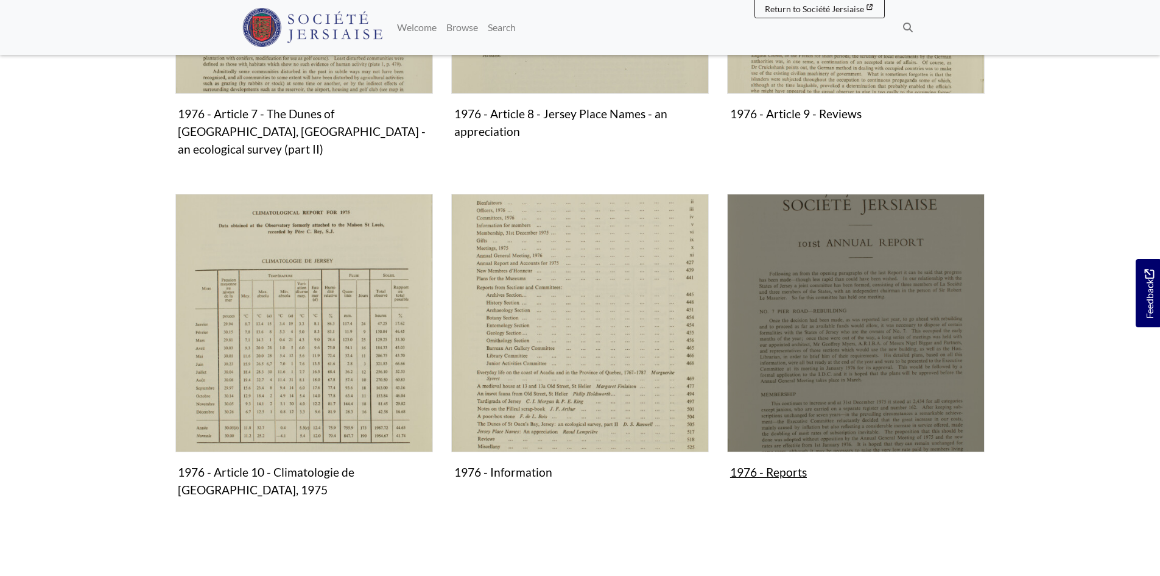
click at [840, 366] on img "Subcollection" at bounding box center [856, 323] width 258 height 258
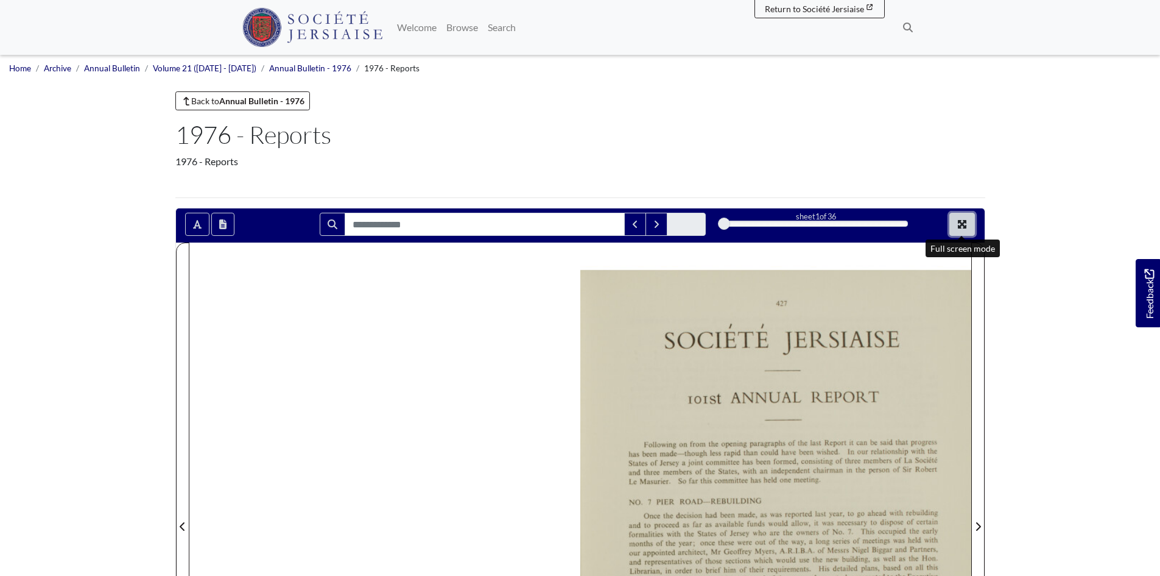
click at [964, 220] on icon "Full screen mode" at bounding box center [963, 224] width 10 height 10
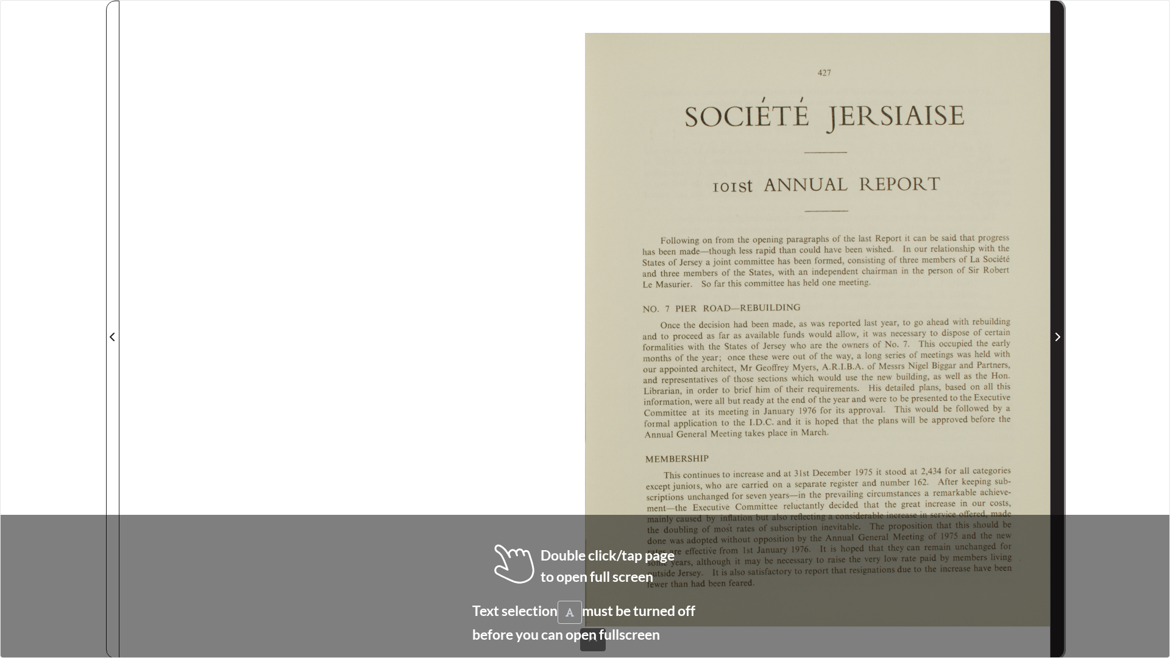
click at [1056, 303] on span "Next Page" at bounding box center [1057, 329] width 12 height 657
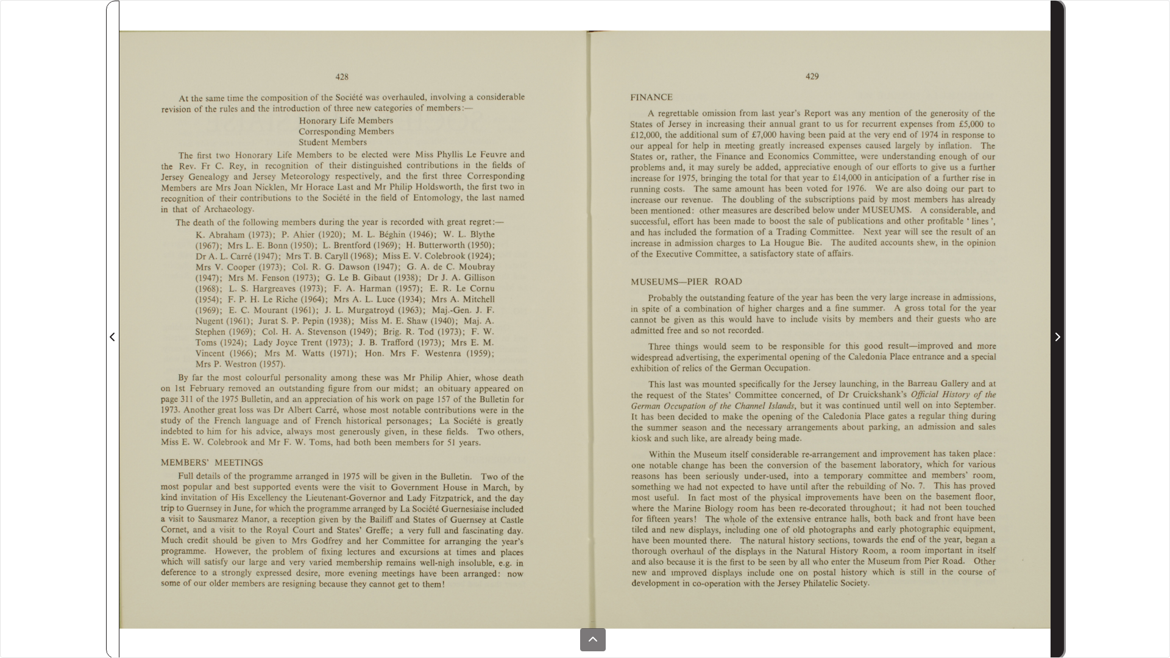
click at [1056, 303] on span "Next Page" at bounding box center [1057, 329] width 12 height 657
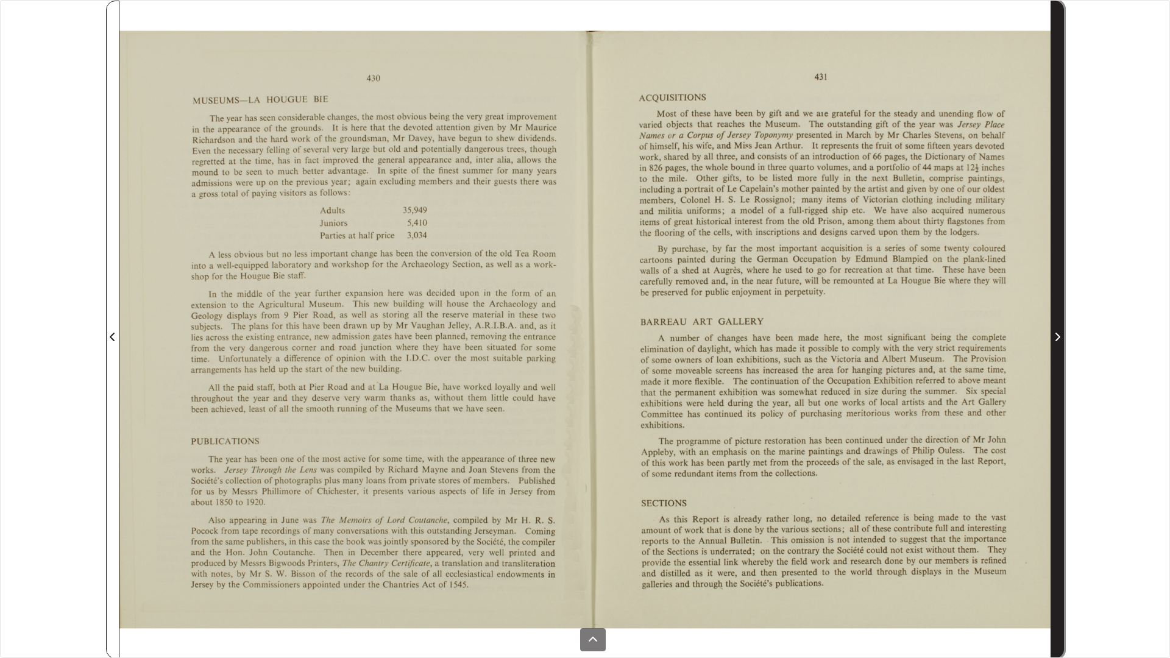
click at [1056, 303] on span "Next Page" at bounding box center [1057, 329] width 12 height 657
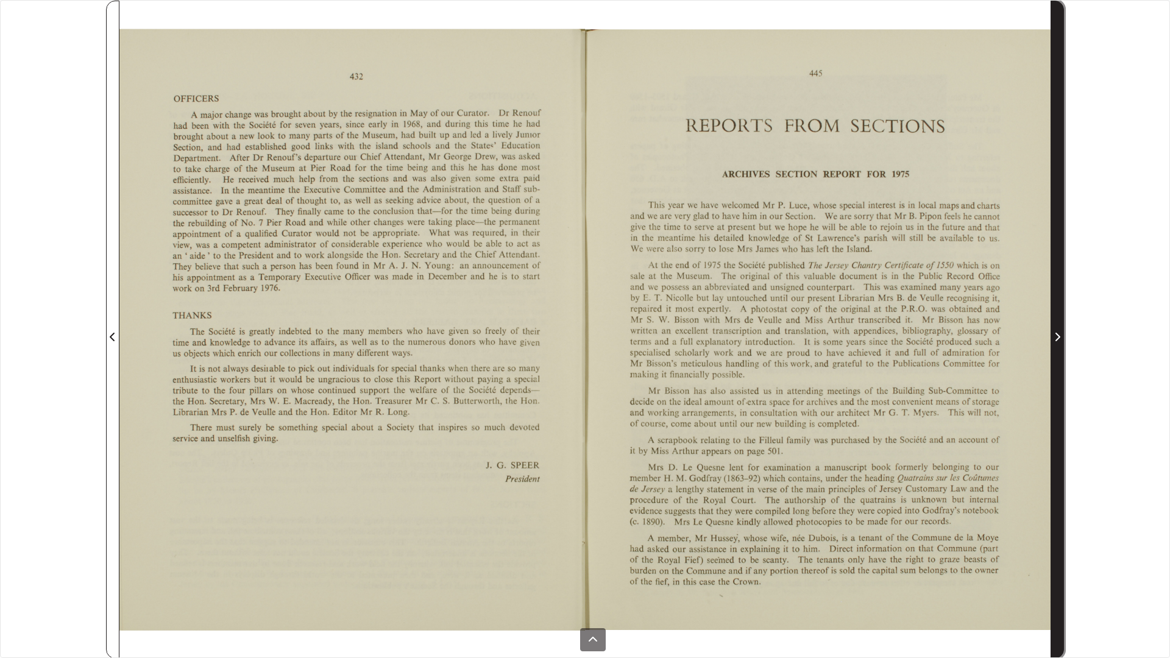
click at [1056, 303] on span "Next Page" at bounding box center [1057, 329] width 12 height 657
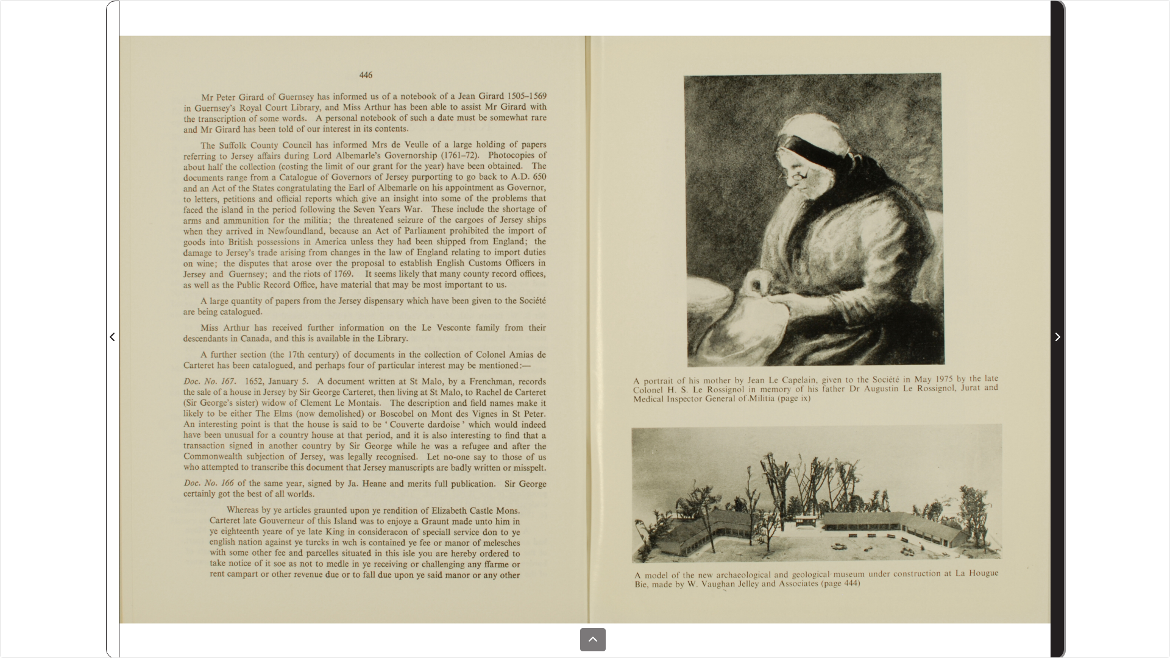
click at [1056, 303] on span "Next Page" at bounding box center [1057, 329] width 12 height 657
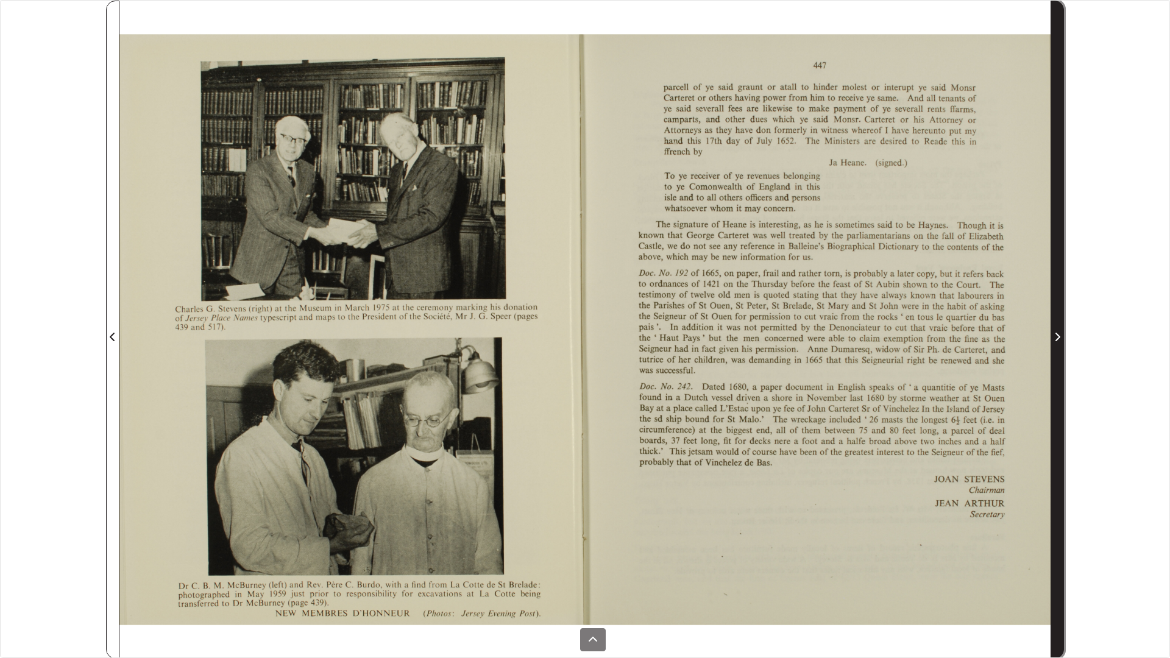
click at [1056, 303] on span "Next Page" at bounding box center [1057, 329] width 12 height 657
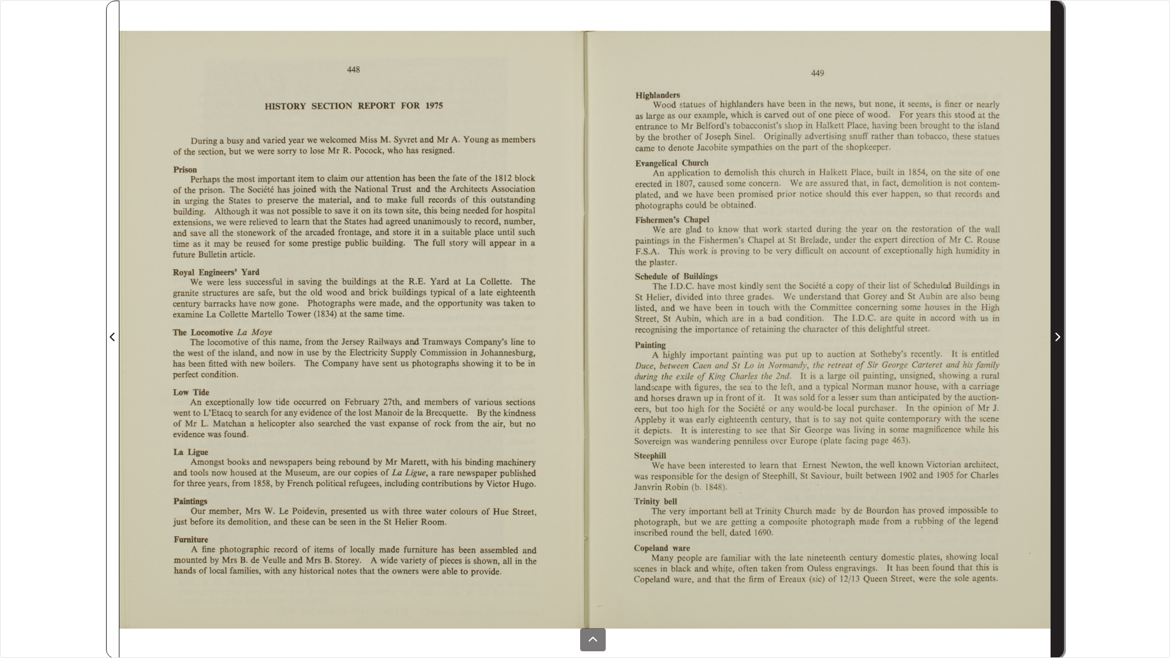
click at [1056, 303] on span "Next Page" at bounding box center [1057, 329] width 12 height 657
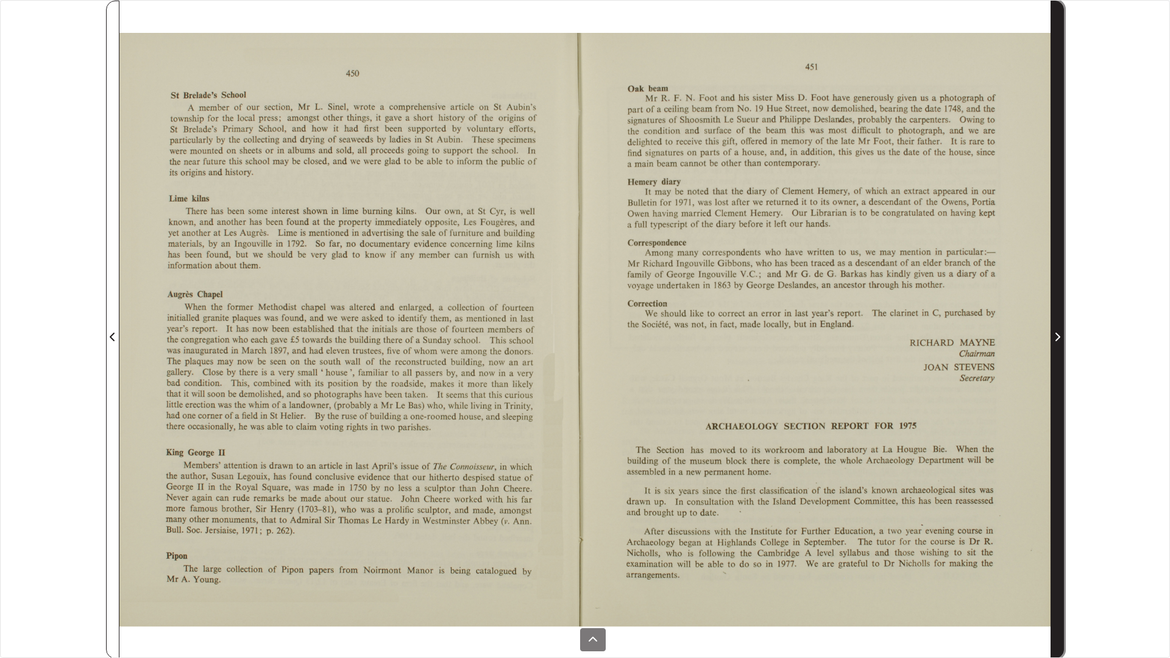
click at [1056, 303] on span "Next Page" at bounding box center [1057, 329] width 12 height 657
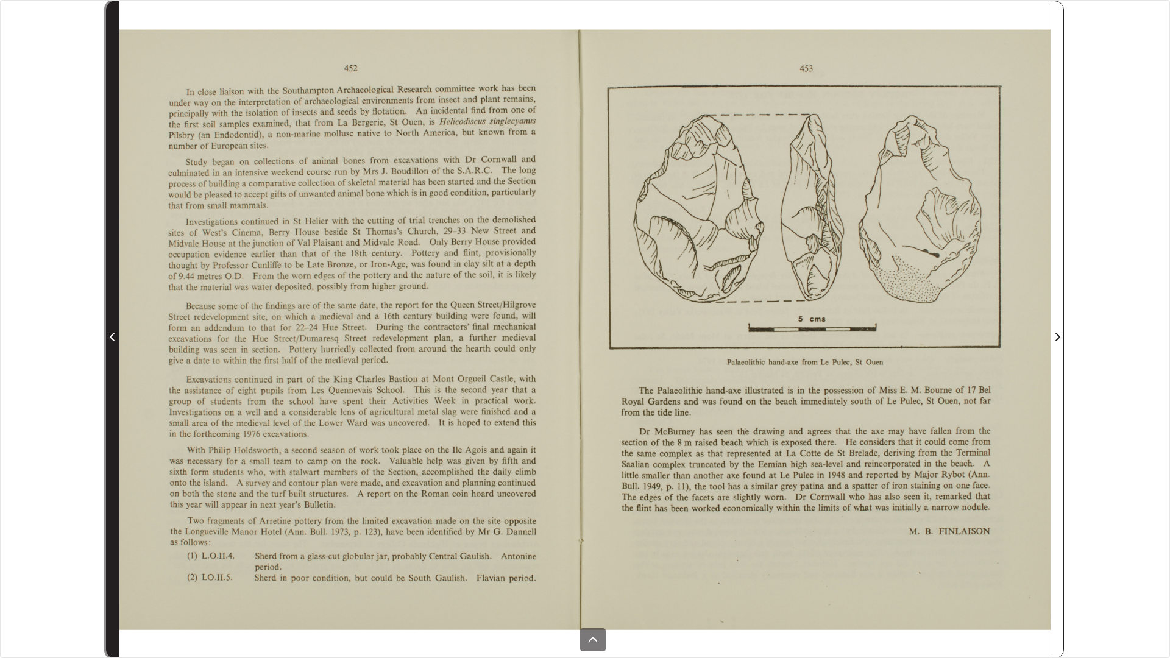
click at [117, 305] on span "Previous Page" at bounding box center [113, 329] width 12 height 657
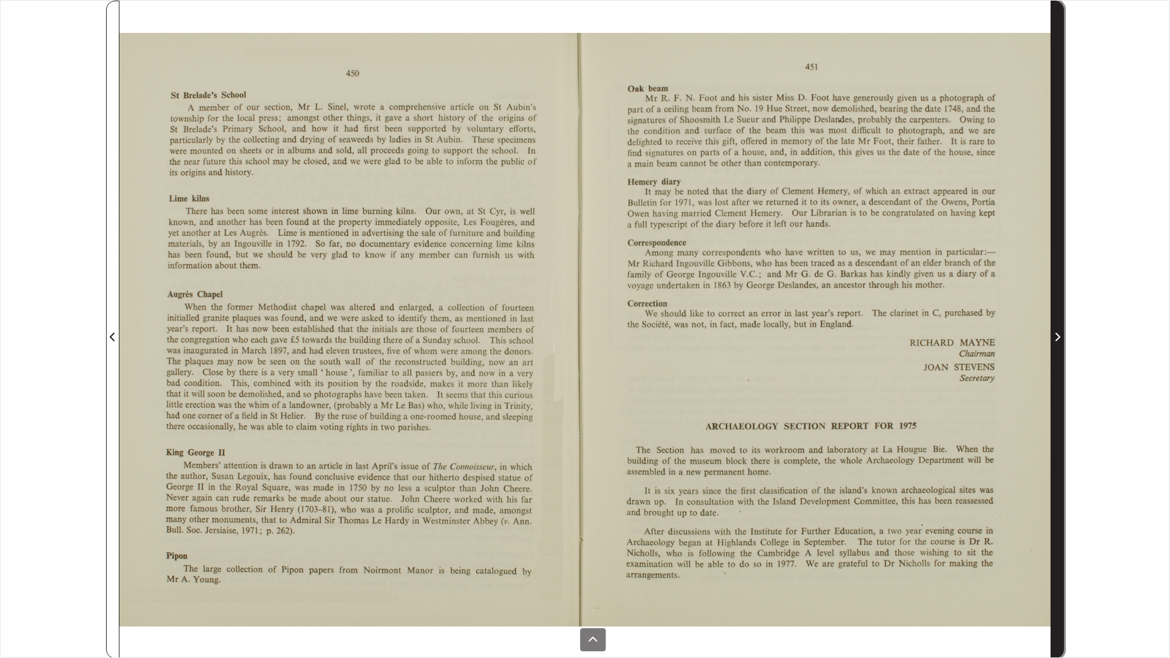
click at [1051, 373] on span "Next Page" at bounding box center [1057, 329] width 12 height 657
